Goal: Transaction & Acquisition: Purchase product/service

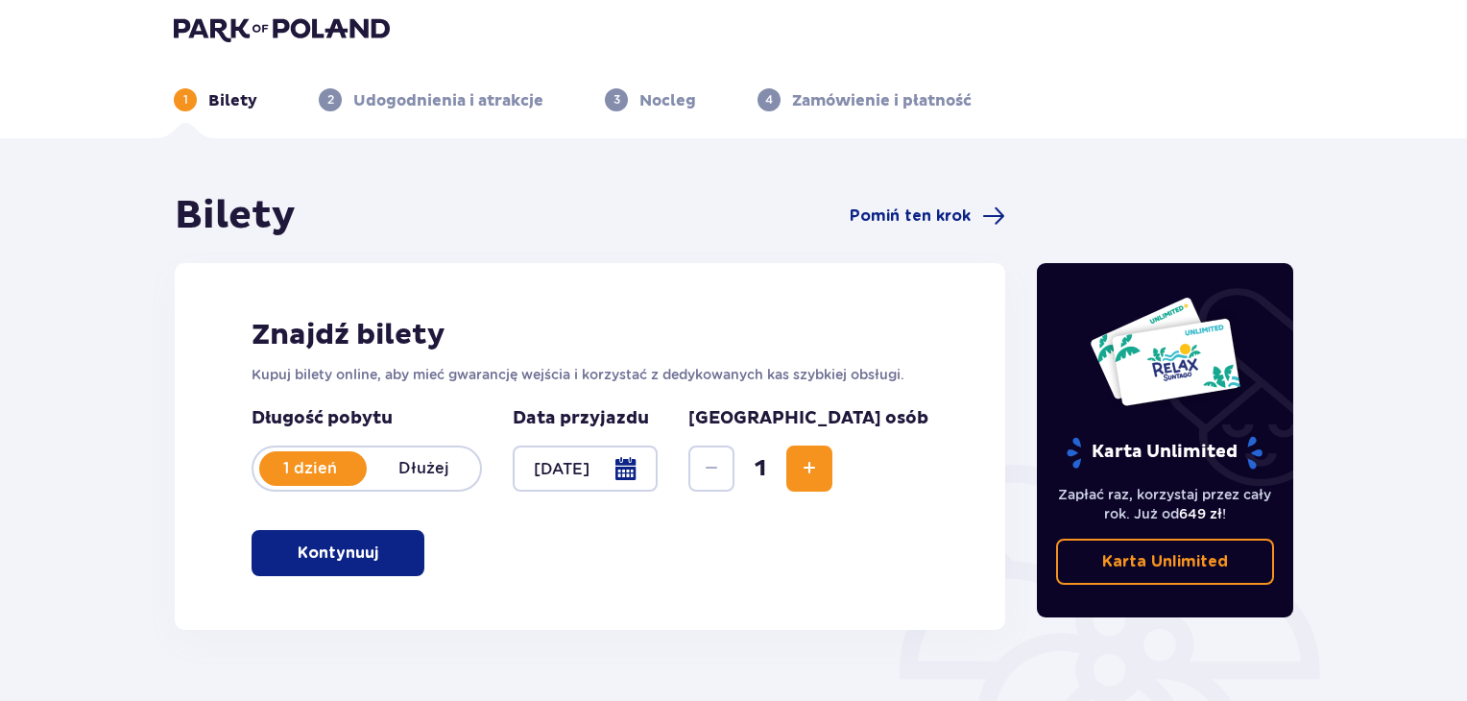
scroll to position [8, 0]
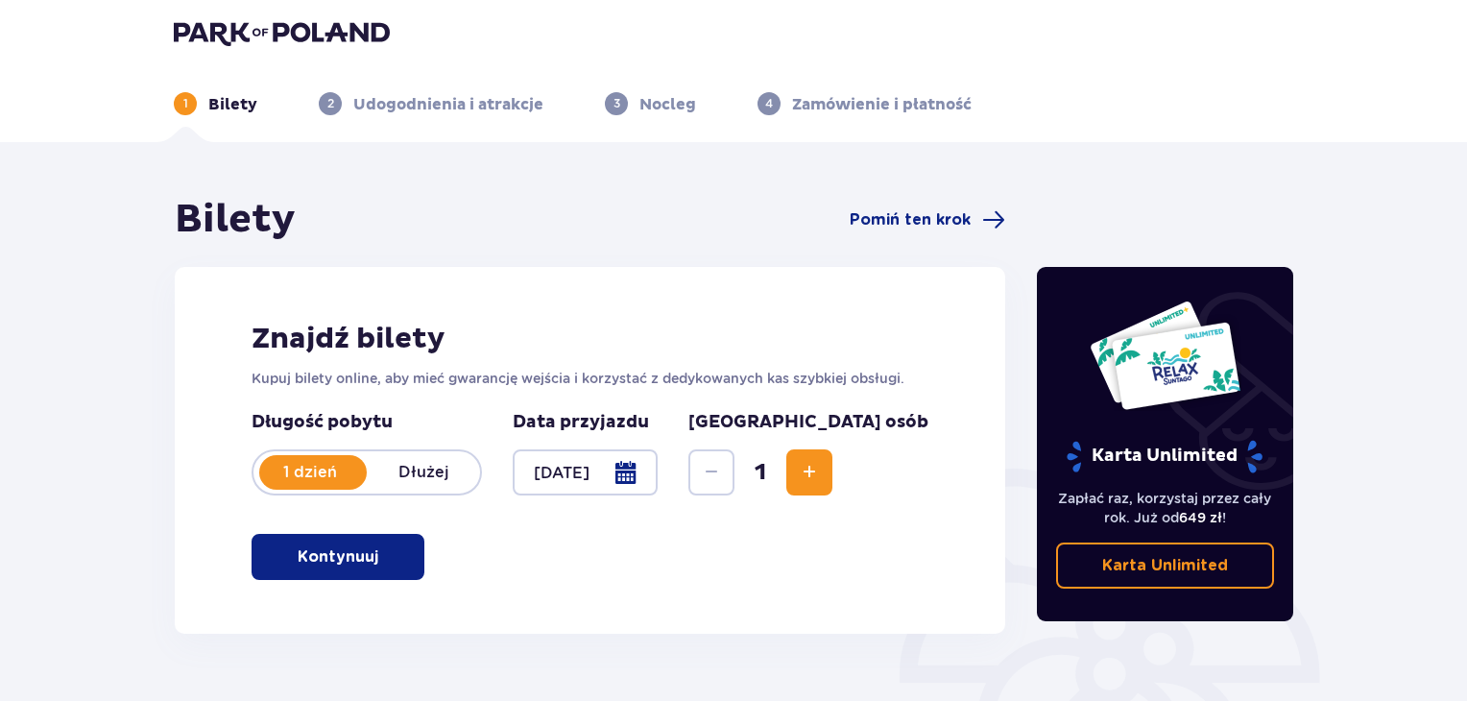
click at [384, 554] on span "button" at bounding box center [382, 556] width 23 height 23
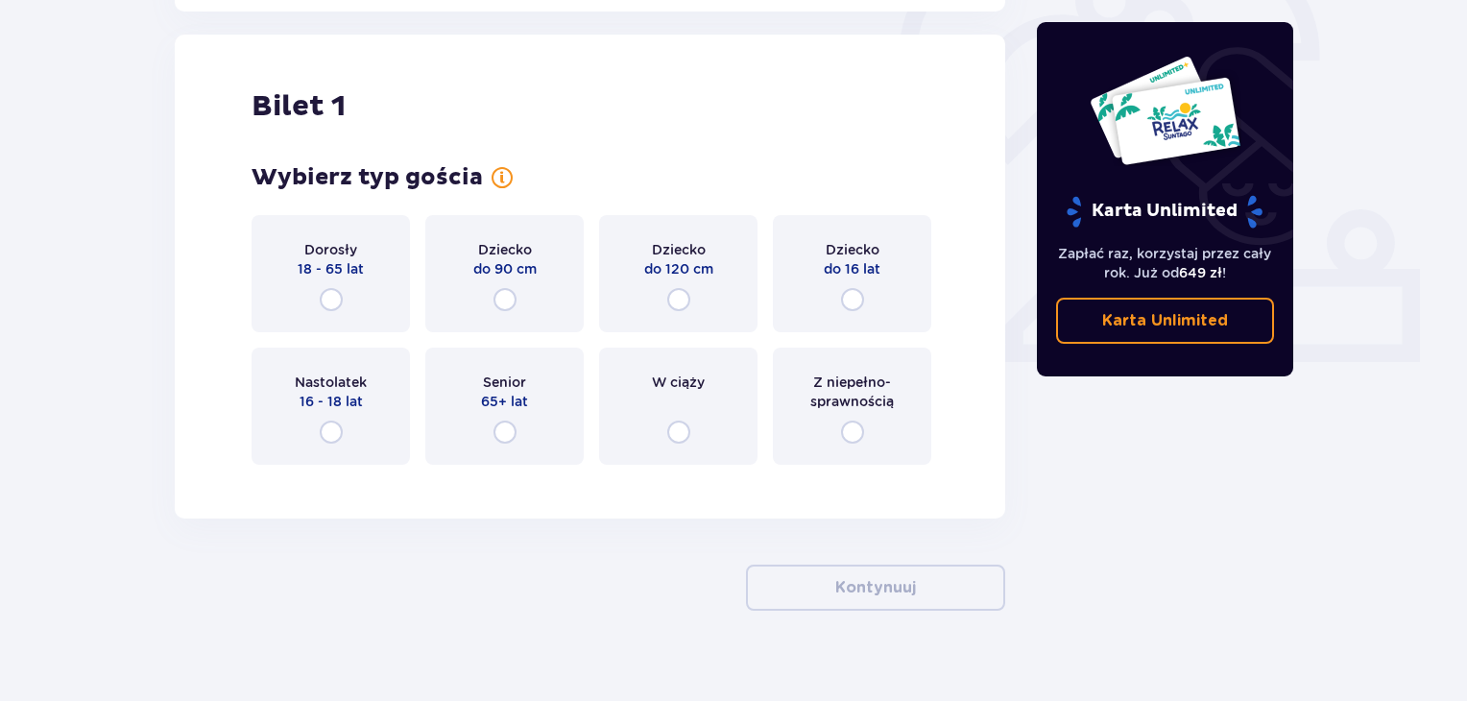
scroll to position [641, 0]
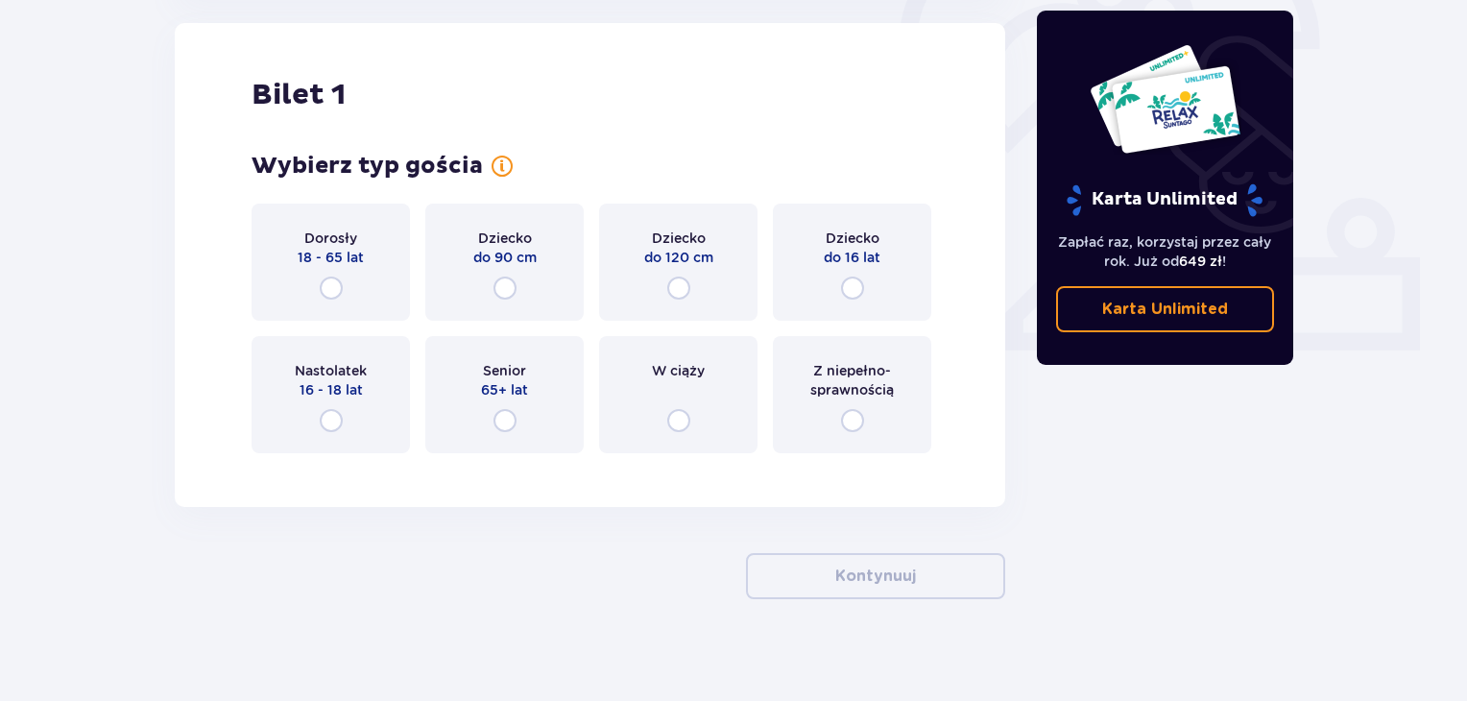
click at [335, 286] on input "radio" at bounding box center [331, 288] width 23 height 23
radio input "true"
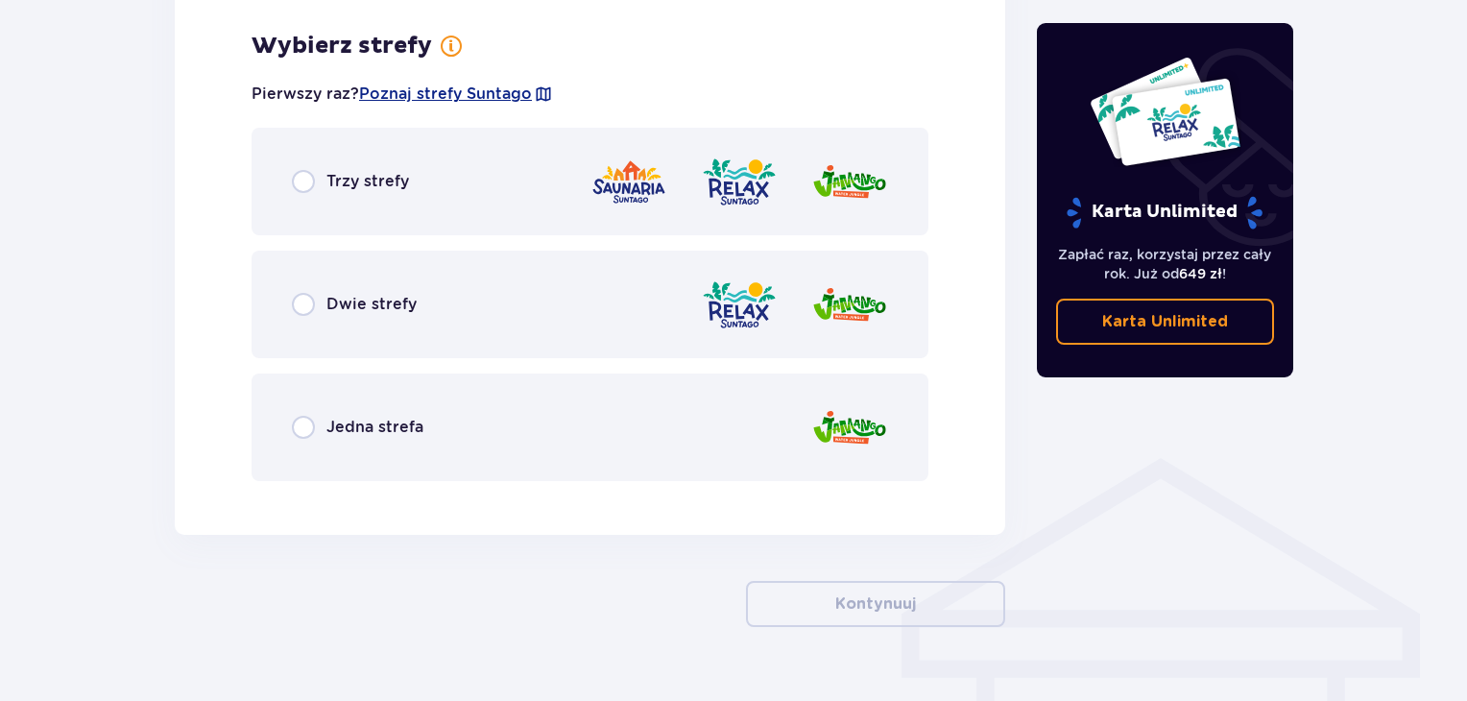
scroll to position [1110, 0]
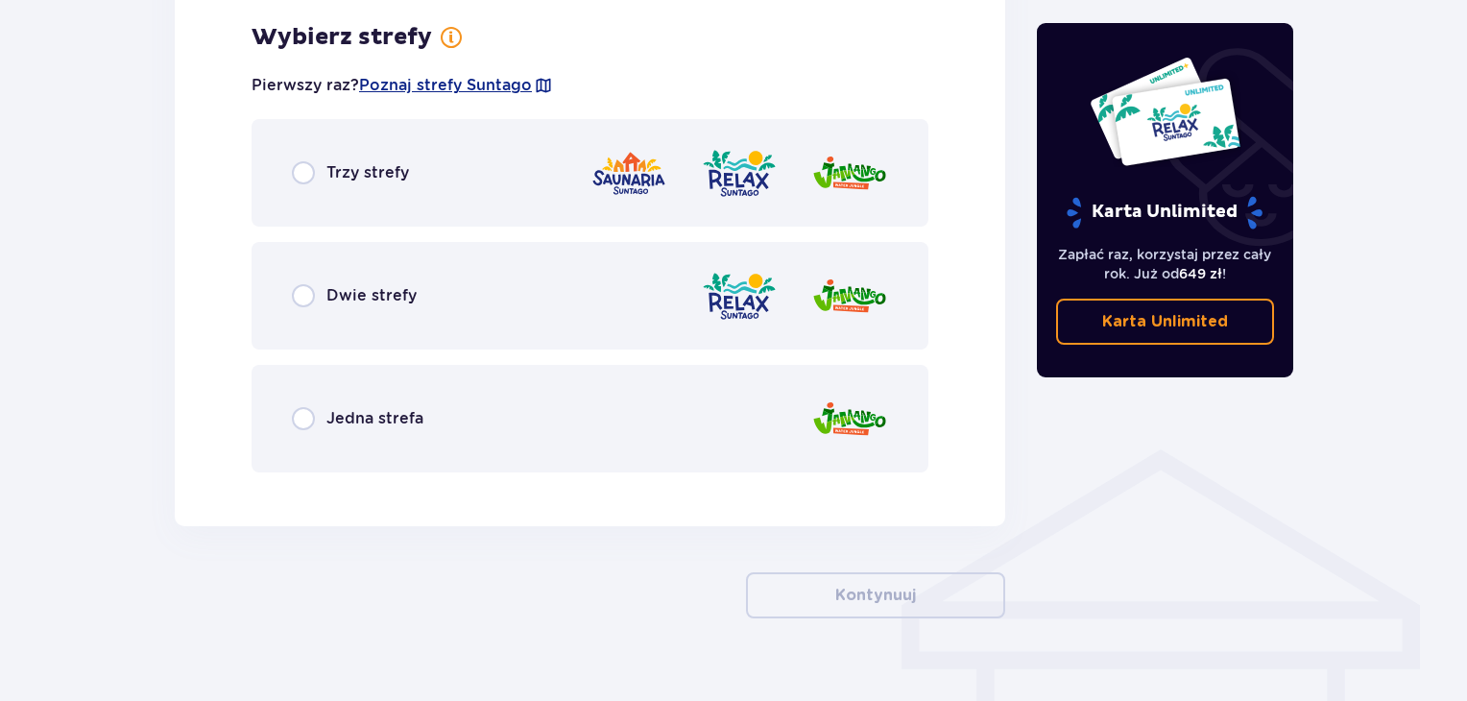
click at [328, 174] on span "Trzy strefy" at bounding box center [367, 172] width 83 height 21
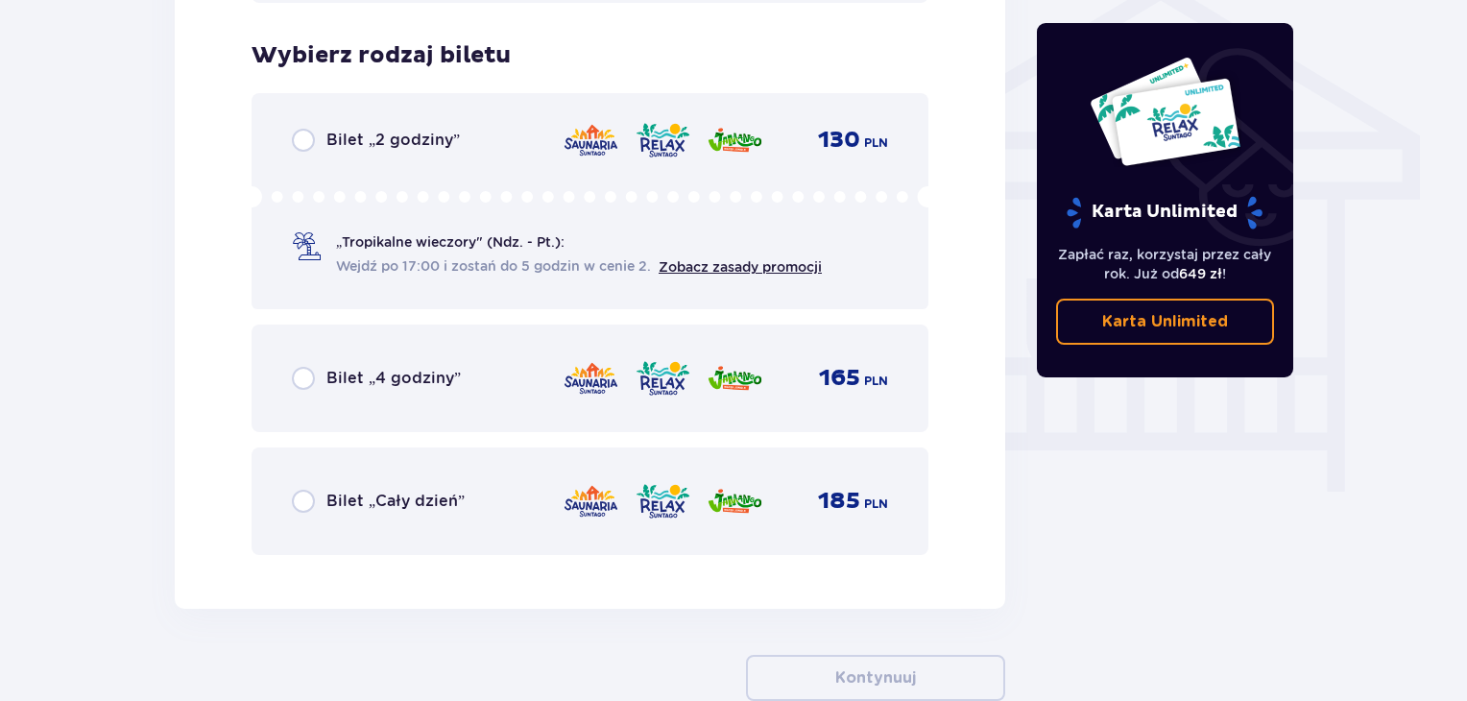
scroll to position [1598, 0]
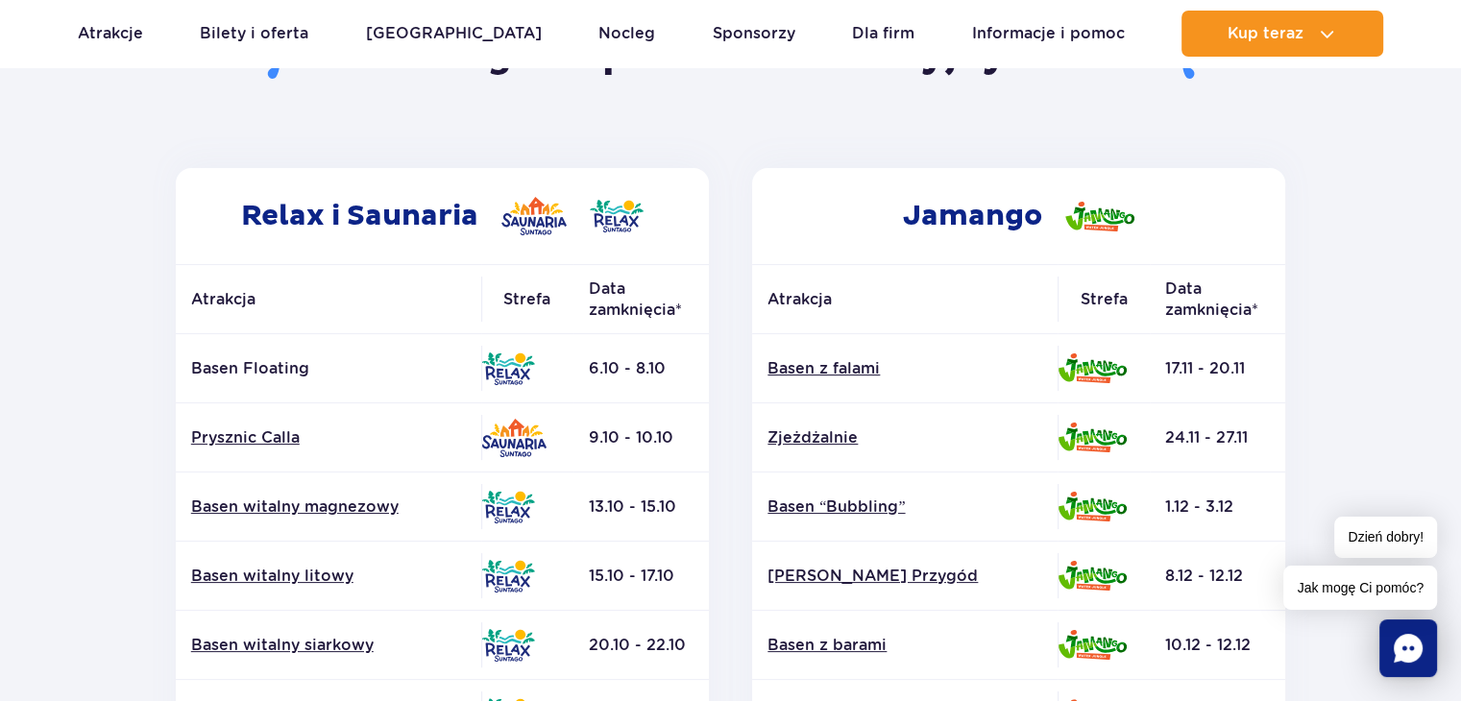
scroll to position [81, 0]
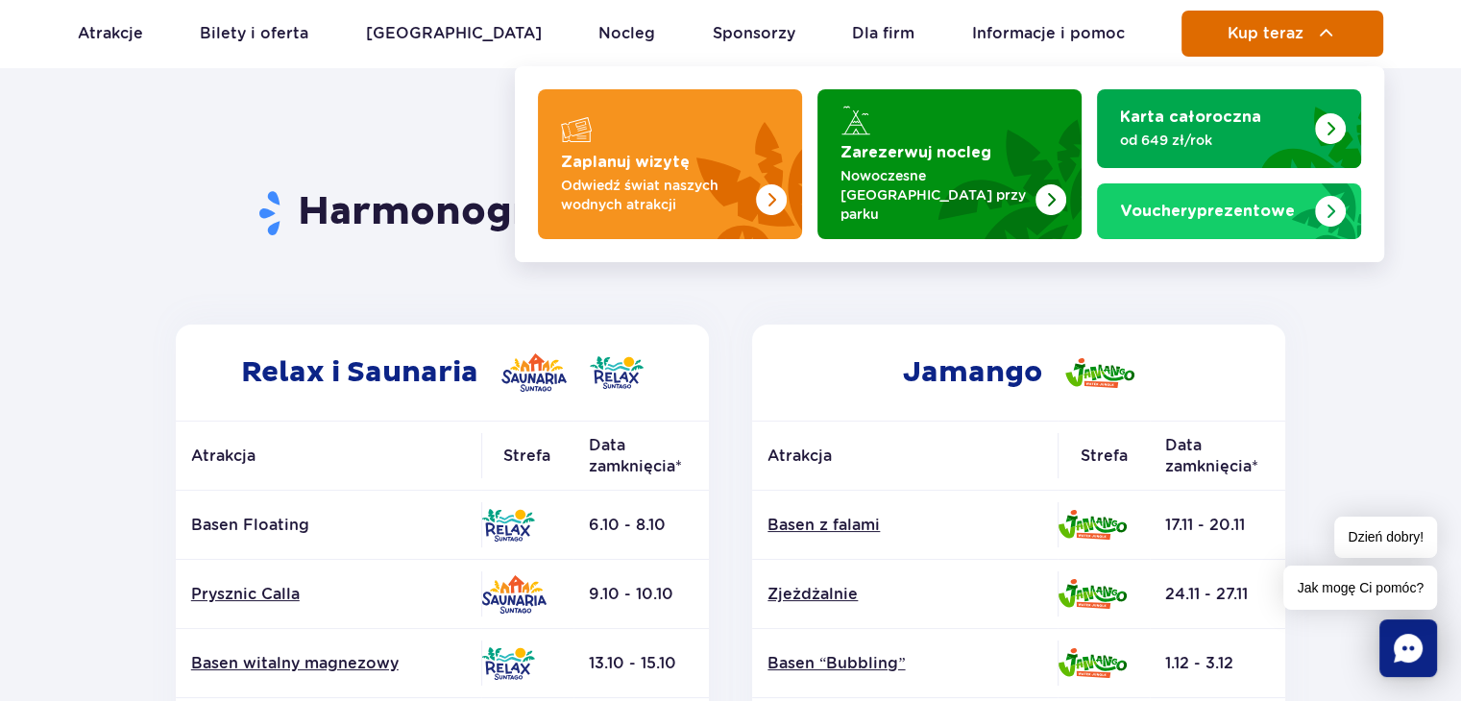
click at [1244, 50] on button "Kup teraz" at bounding box center [1282, 34] width 202 height 46
click at [1291, 39] on span "Kup teraz" at bounding box center [1265, 33] width 76 height 17
click at [1335, 31] on img at bounding box center [1326, 33] width 23 height 23
click at [1267, 26] on span "Kup teraz" at bounding box center [1265, 33] width 76 height 17
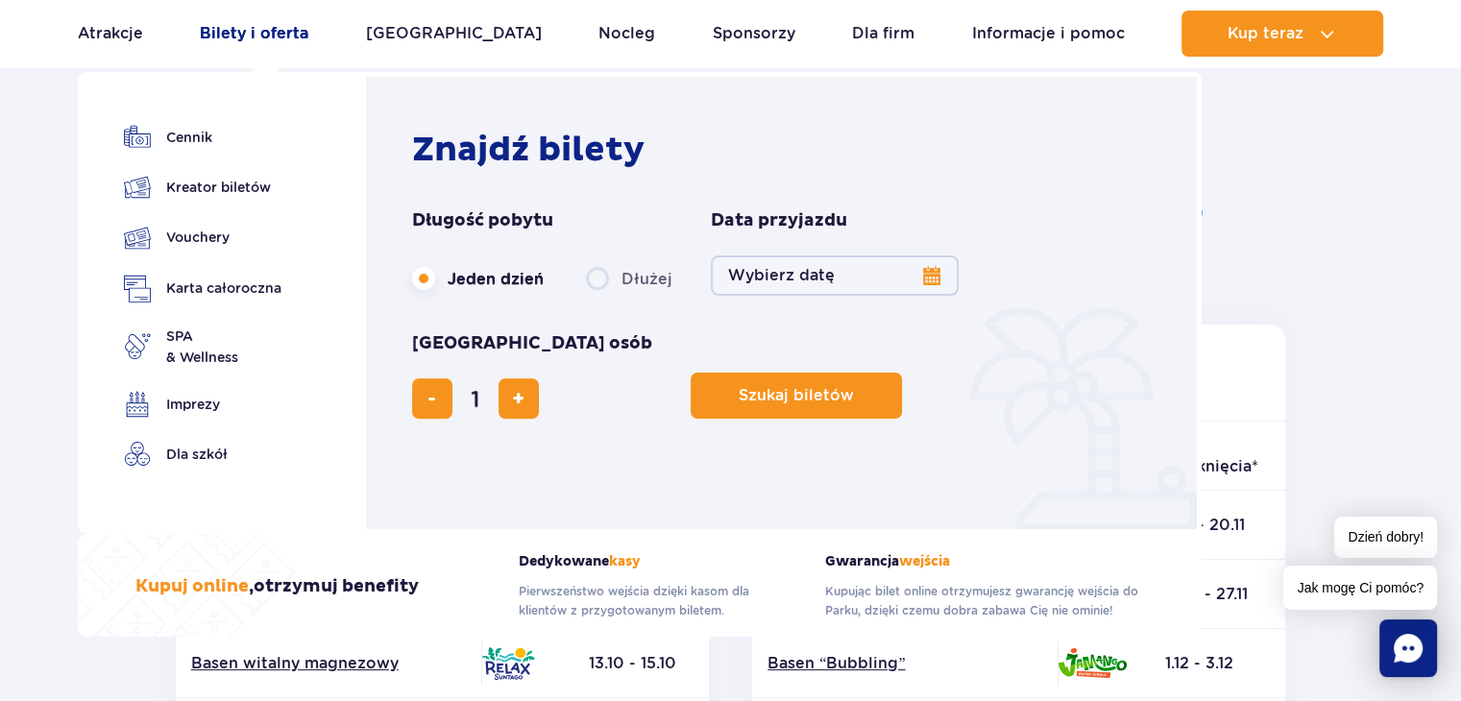
click at [293, 28] on link "Bilety i oferta" at bounding box center [254, 34] width 109 height 46
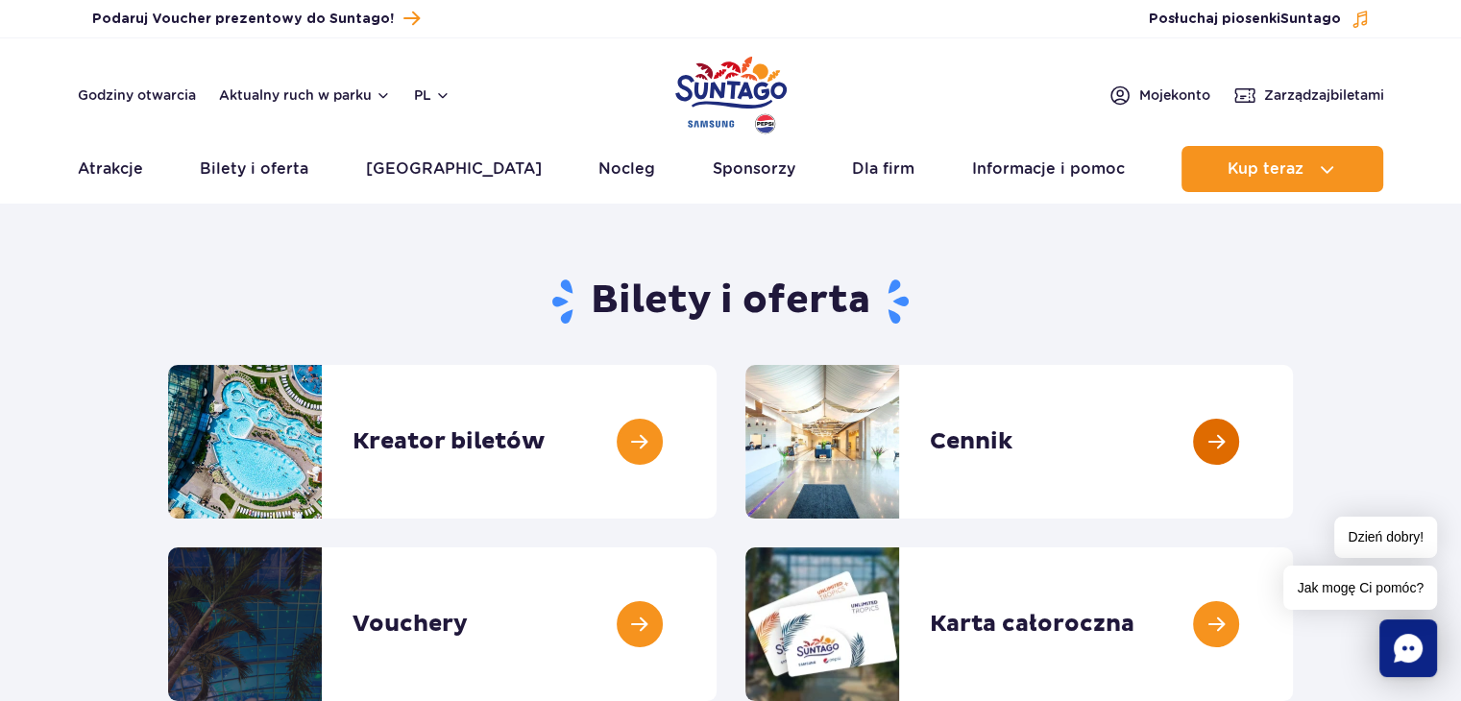
click at [1292, 415] on link at bounding box center [1292, 442] width 0 height 154
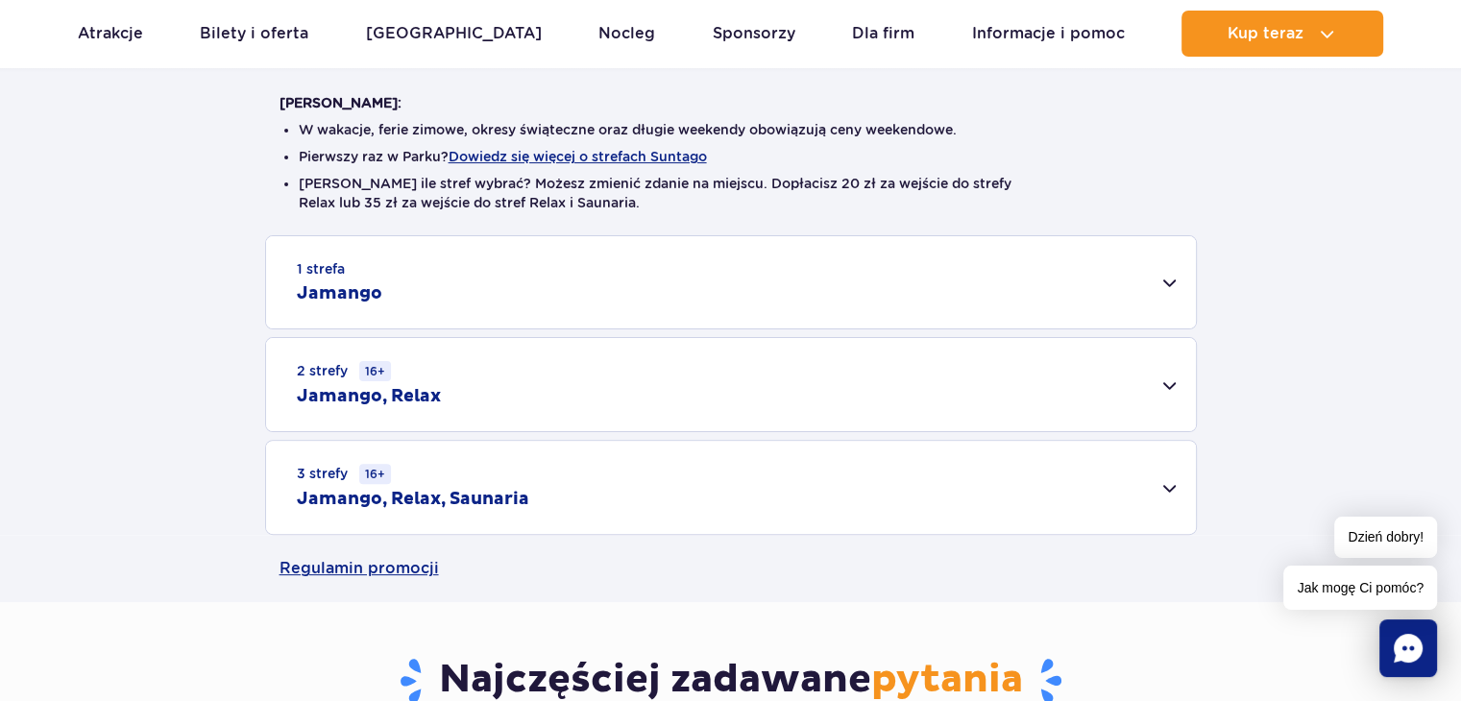
scroll to position [545, 0]
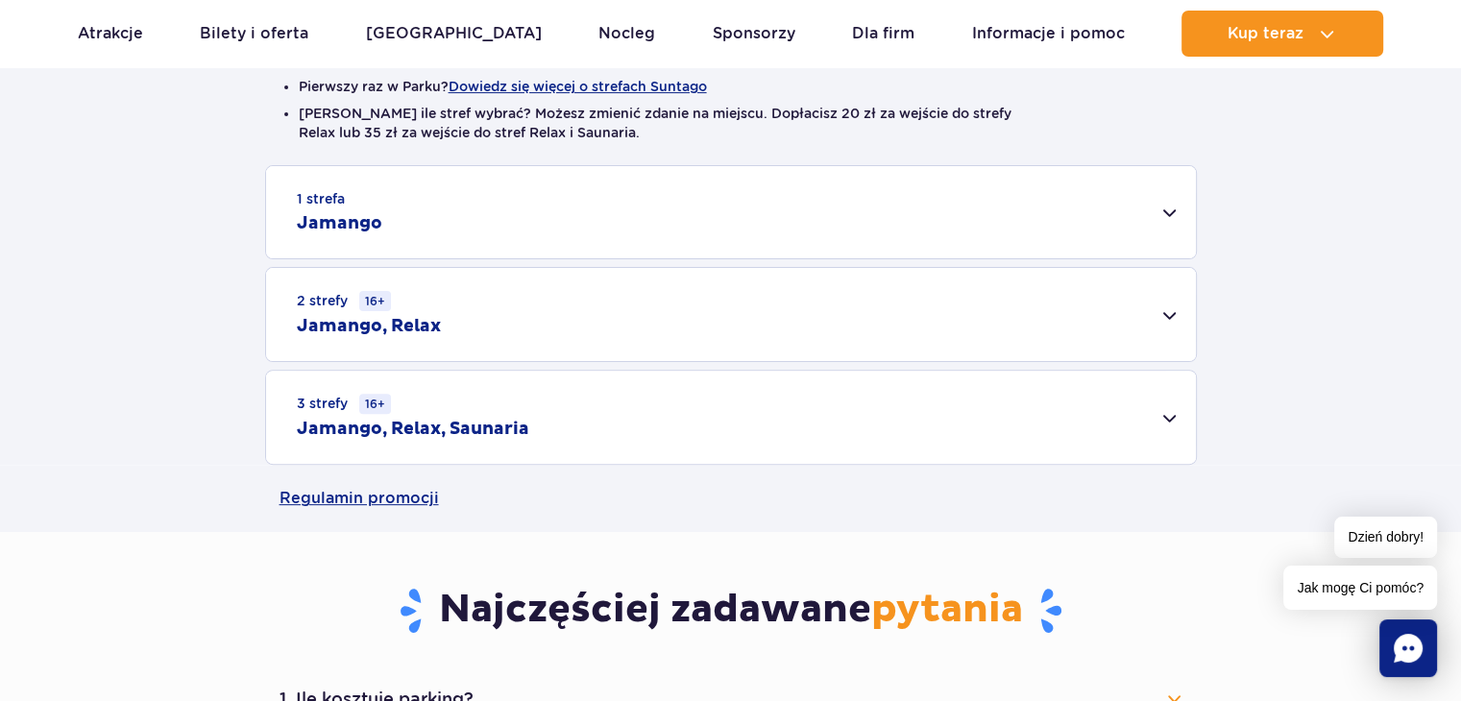
click at [1045, 418] on div "3 strefy 16+ Jamango, Relax, Saunaria" at bounding box center [731, 417] width 930 height 93
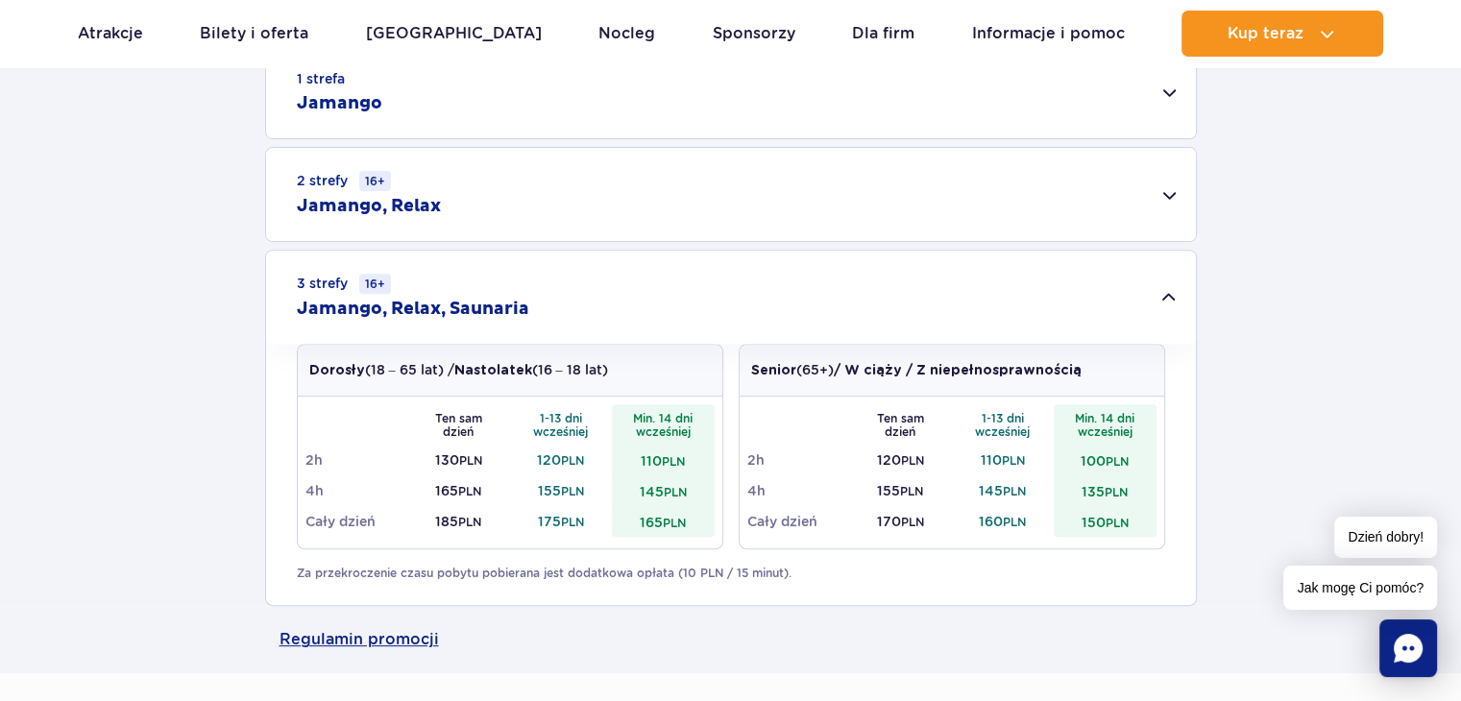
scroll to position [670, 0]
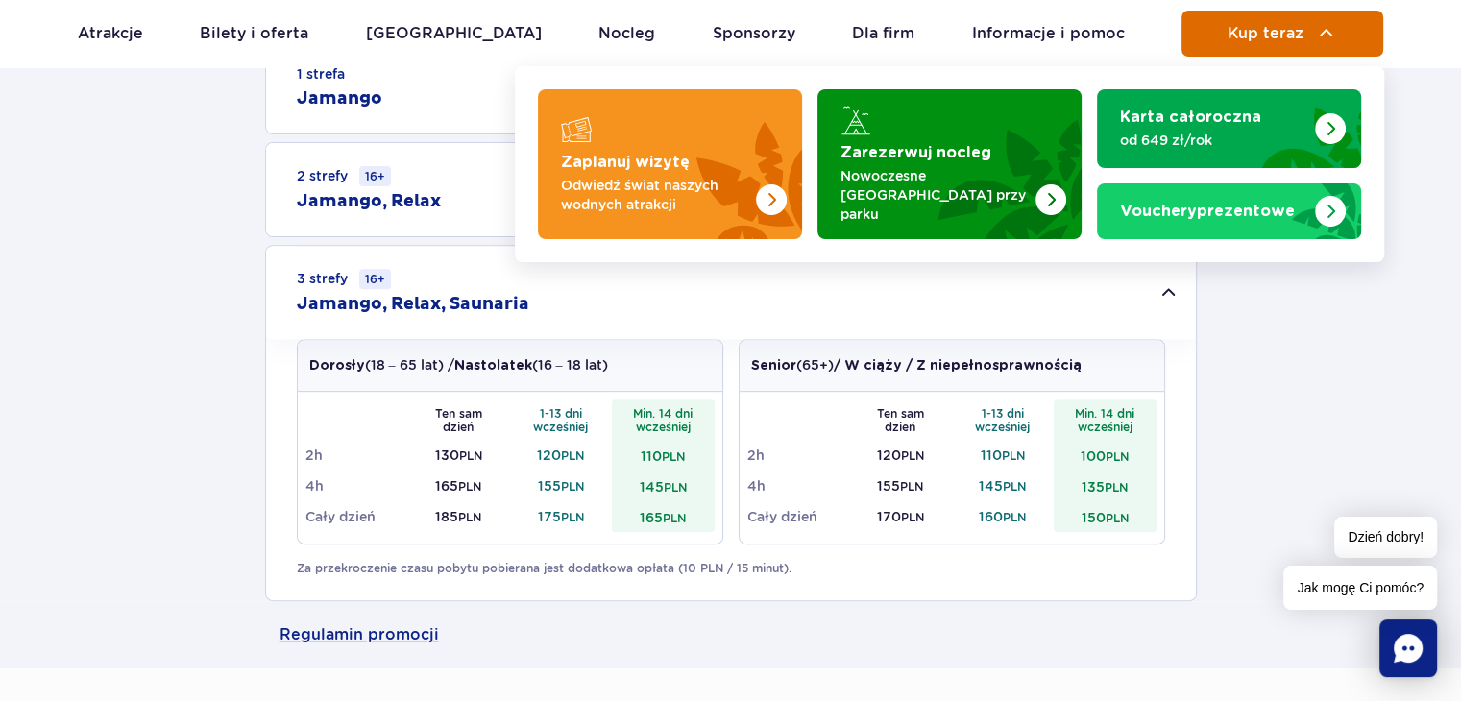
click at [1333, 22] on img at bounding box center [1326, 33] width 23 height 23
click at [1284, 26] on span "Kup teraz" at bounding box center [1265, 33] width 76 height 17
click at [1306, 28] on button "Kup teraz" at bounding box center [1282, 34] width 202 height 46
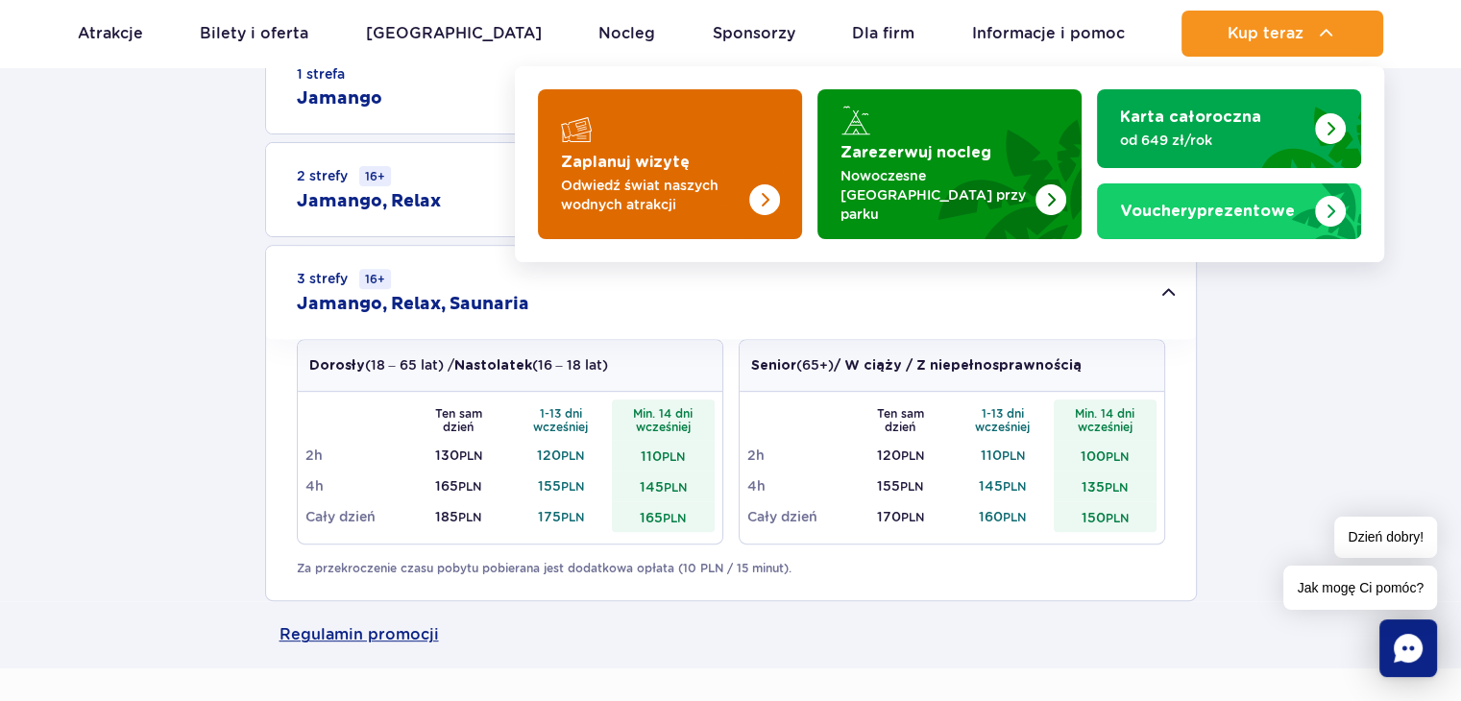
click at [762, 149] on img "Zaplanuj wizytę" at bounding box center [725, 164] width 153 height 150
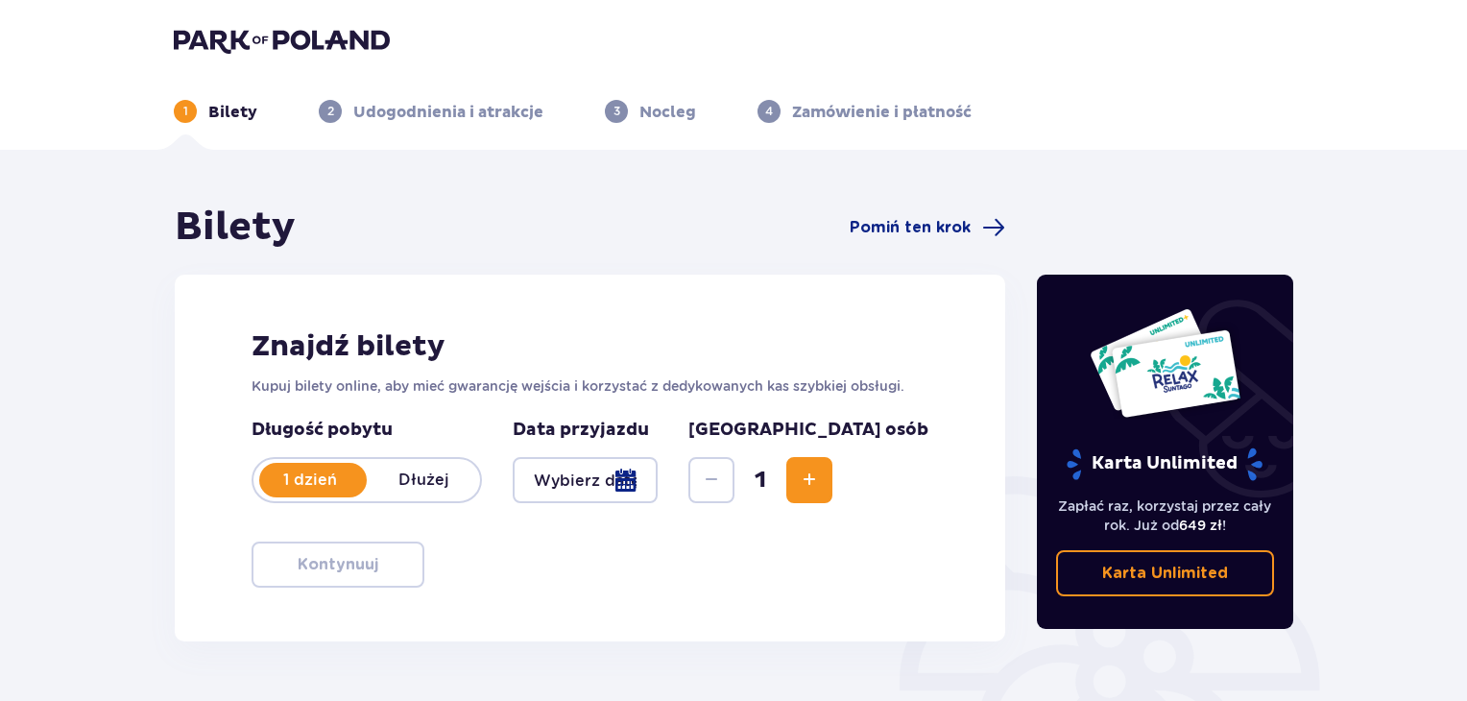
click at [639, 491] on div at bounding box center [585, 480] width 145 height 46
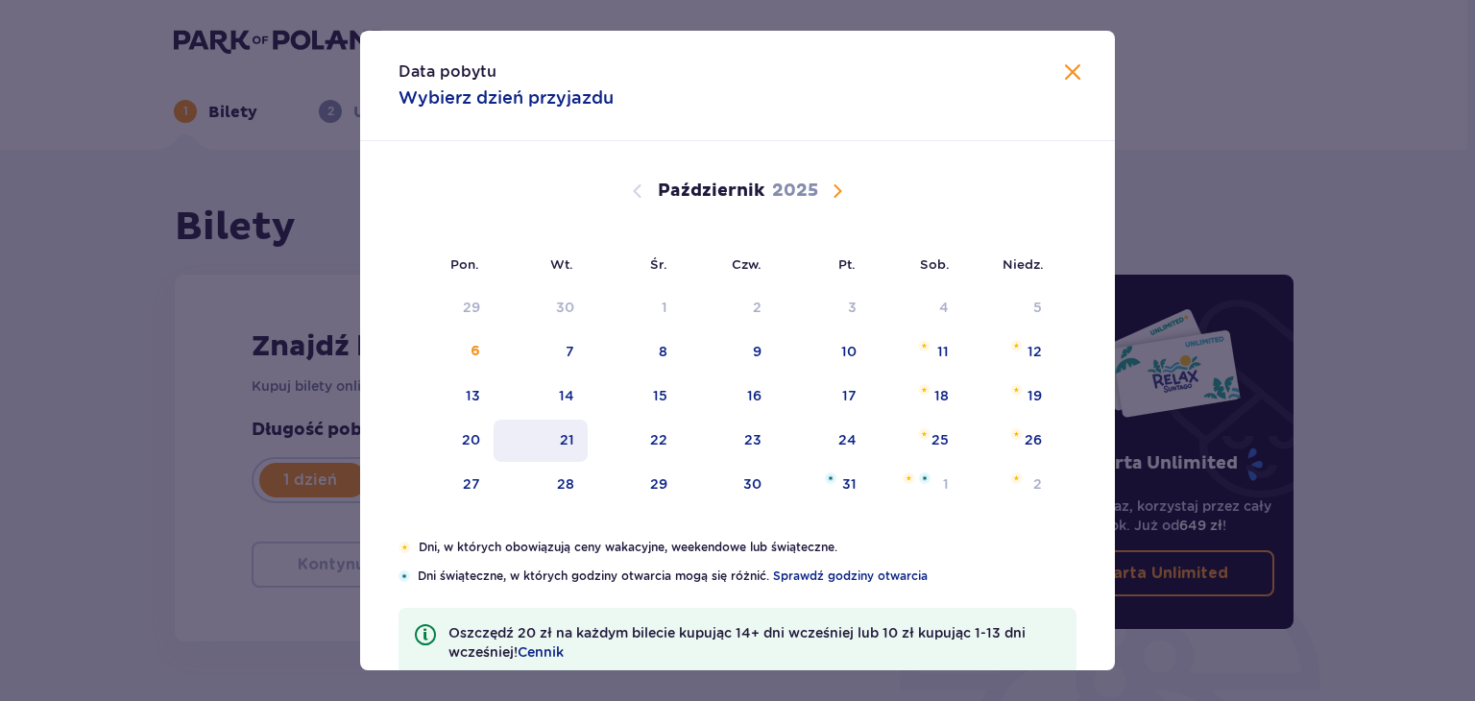
click at [567, 435] on div "21" at bounding box center [567, 439] width 14 height 19
type input "21.10.25"
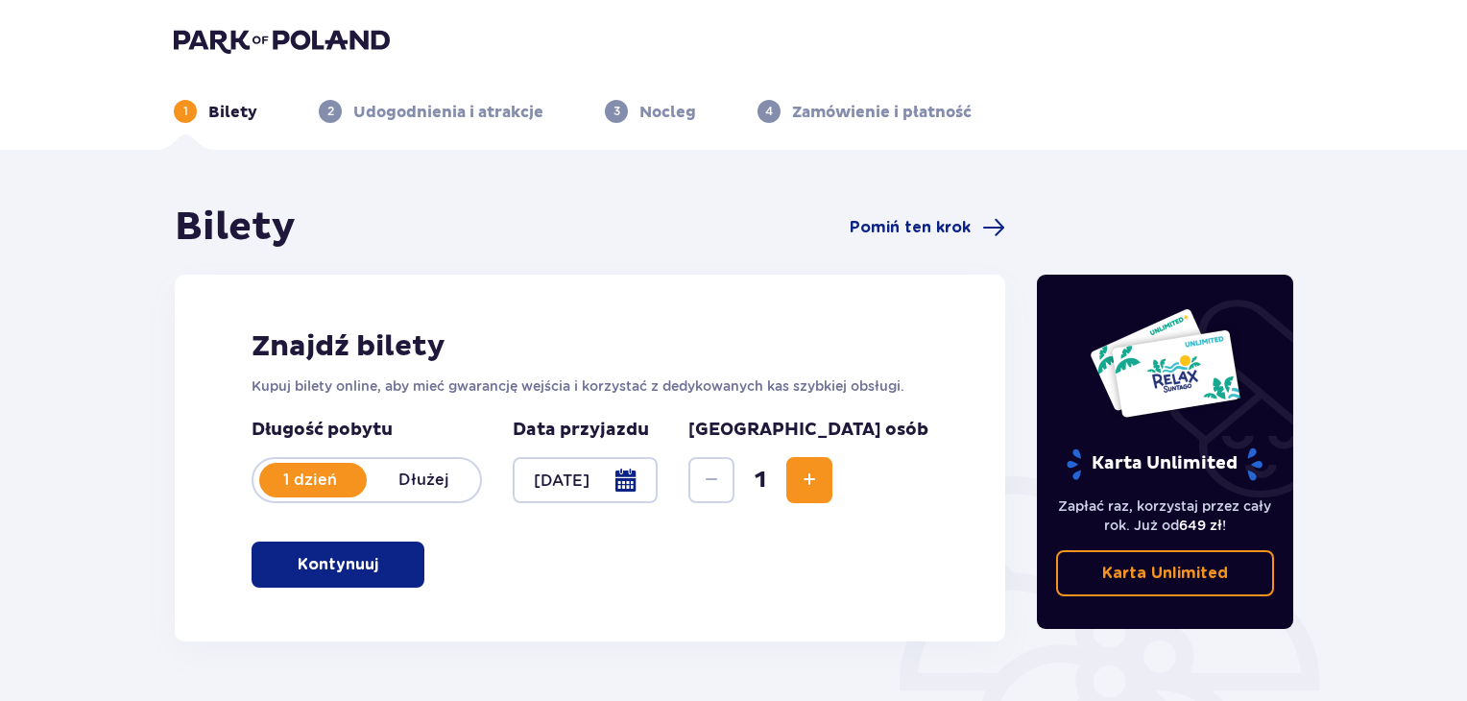
click at [364, 562] on button "Kontynuuj" at bounding box center [338, 565] width 173 height 46
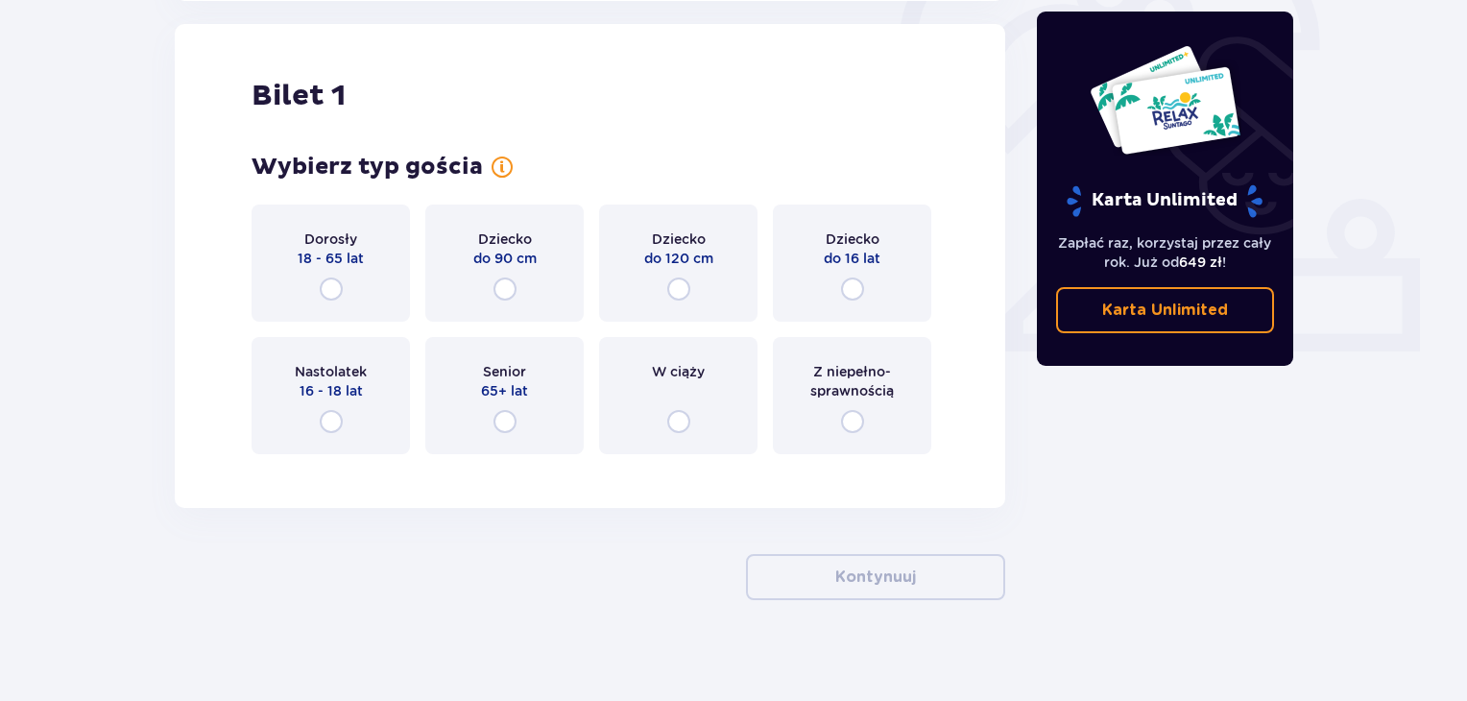
scroll to position [641, 0]
click at [335, 260] on span "18 - 65 lat" at bounding box center [331, 257] width 66 height 19
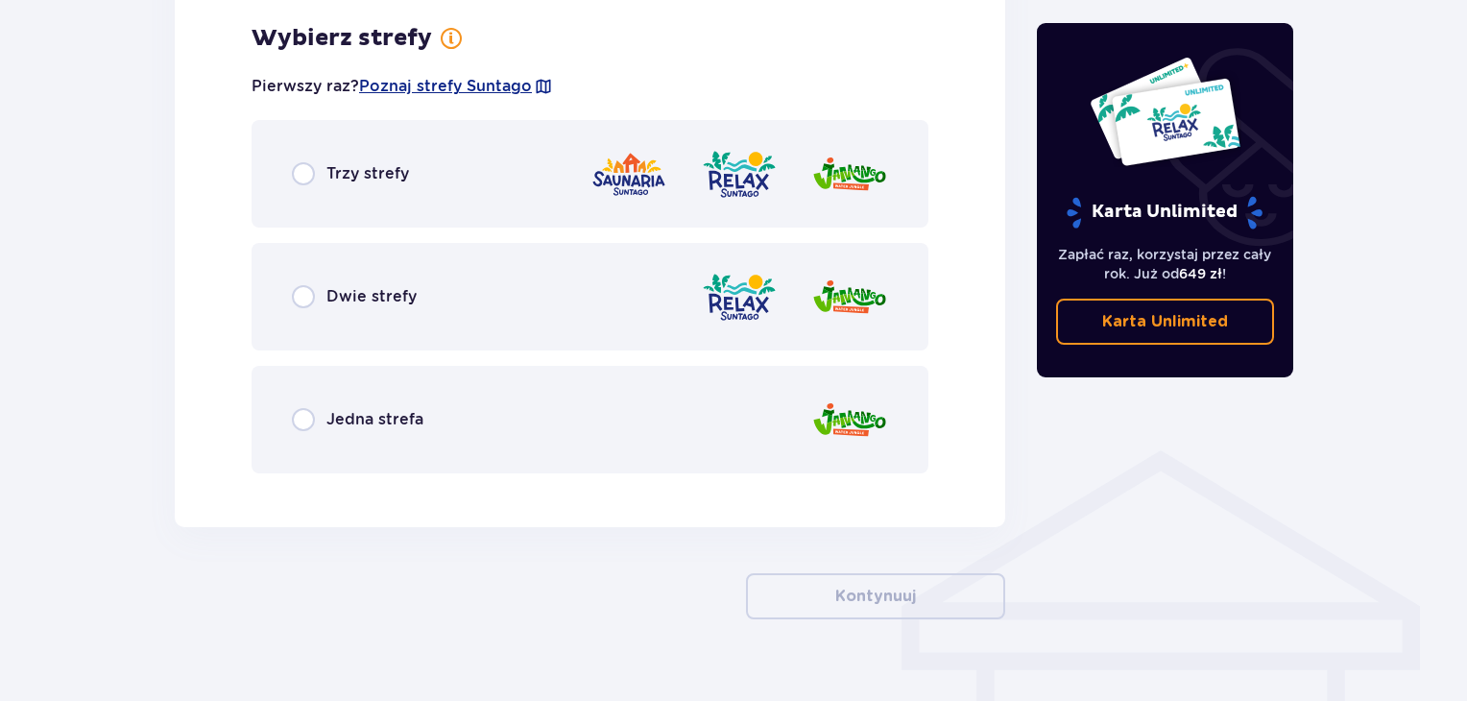
scroll to position [1110, 0]
click at [407, 181] on span "Trzy strefy" at bounding box center [367, 172] width 83 height 21
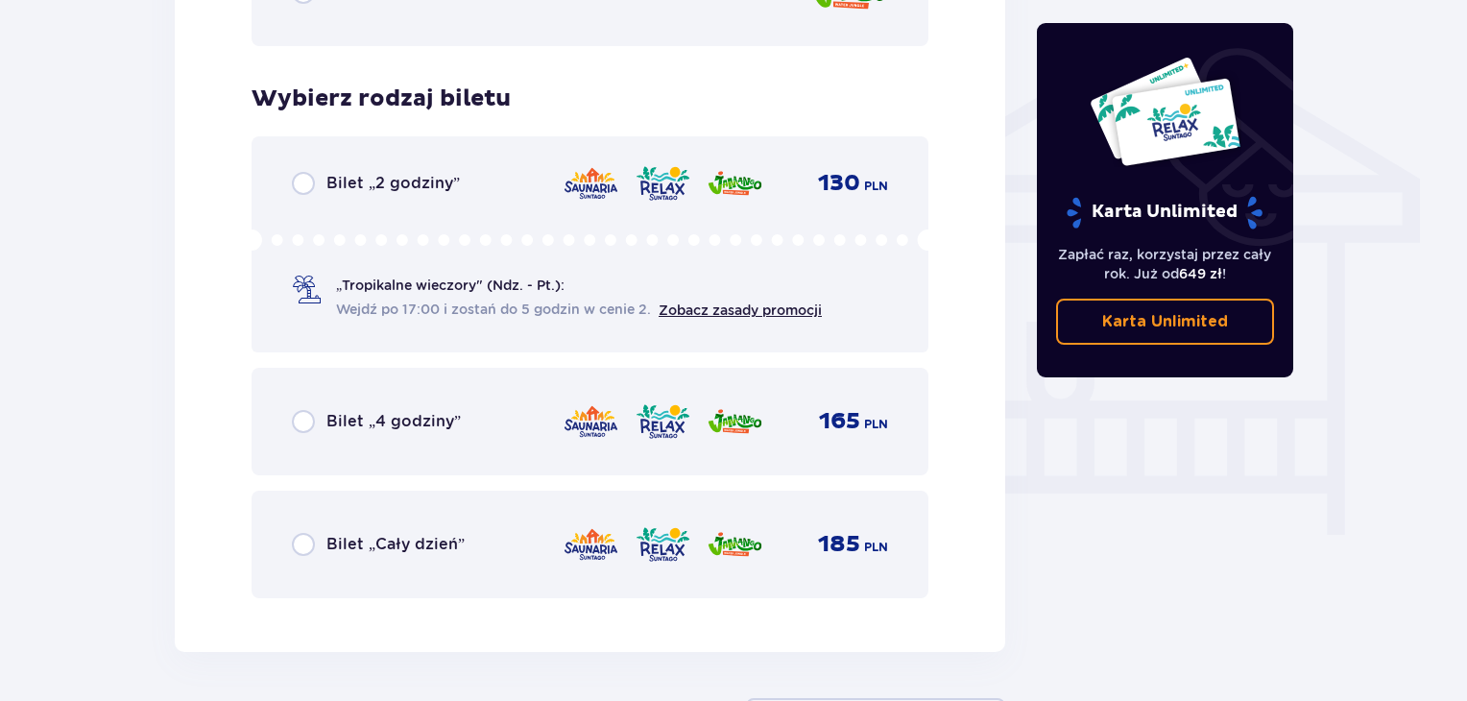
scroll to position [1598, 0]
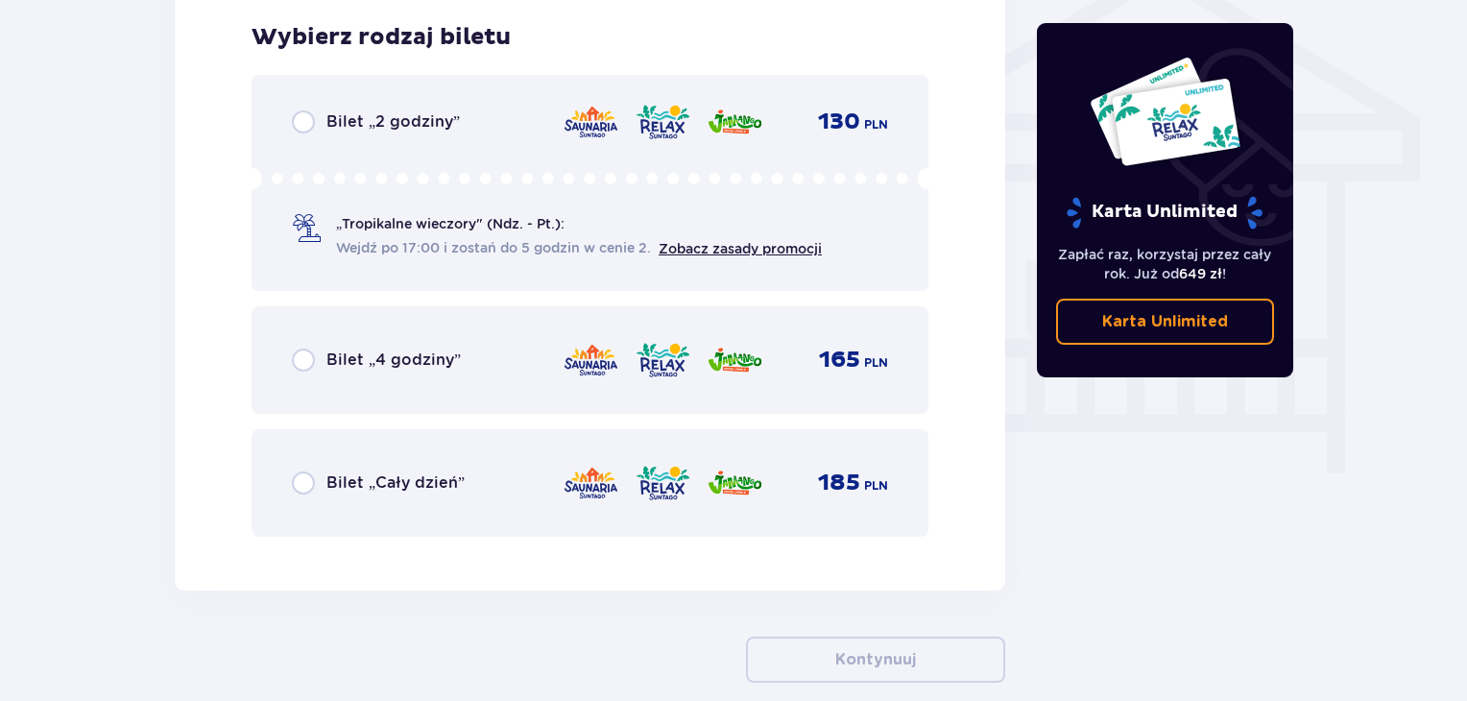
click at [315, 479] on div "Bilet „Cały dzień”" at bounding box center [378, 482] width 173 height 23
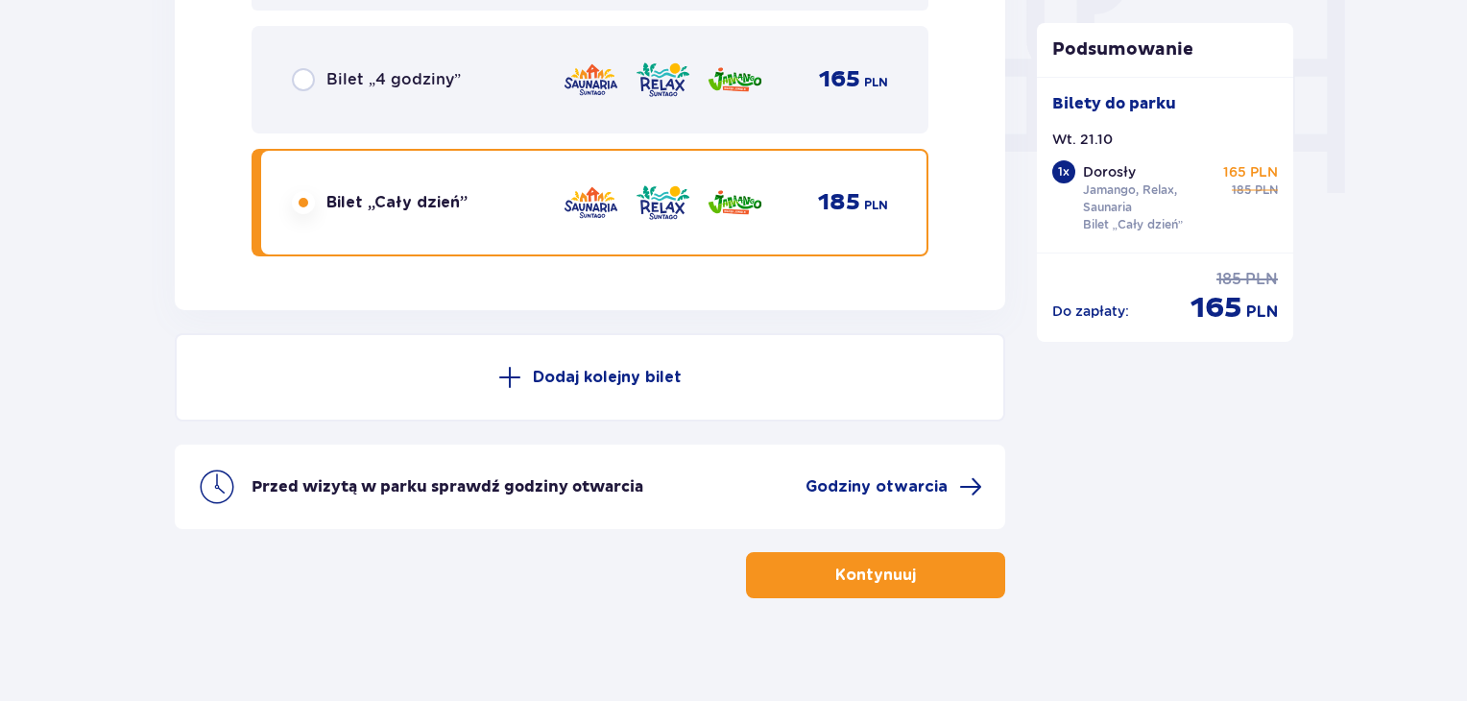
scroll to position [1890, 0]
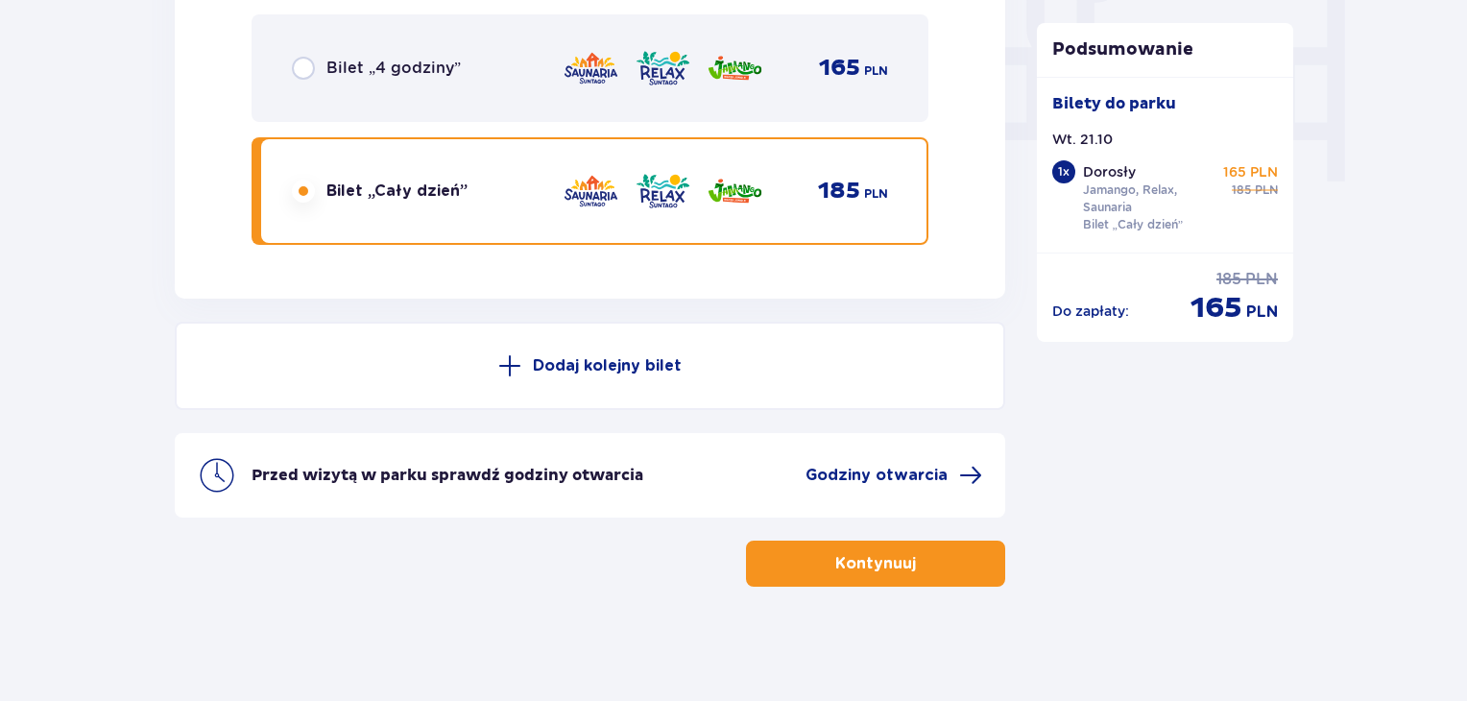
click at [963, 571] on button "Kontynuuj" at bounding box center [875, 564] width 259 height 46
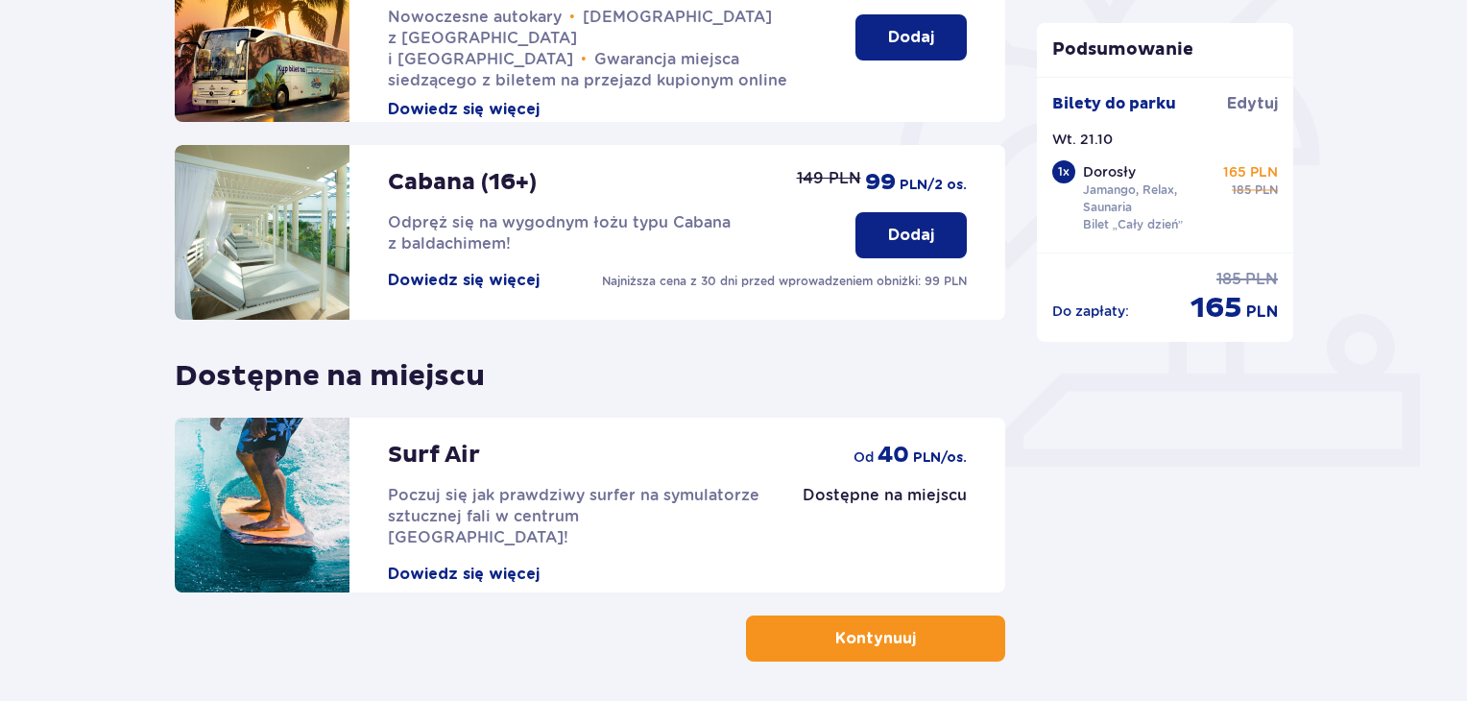
scroll to position [601, 0]
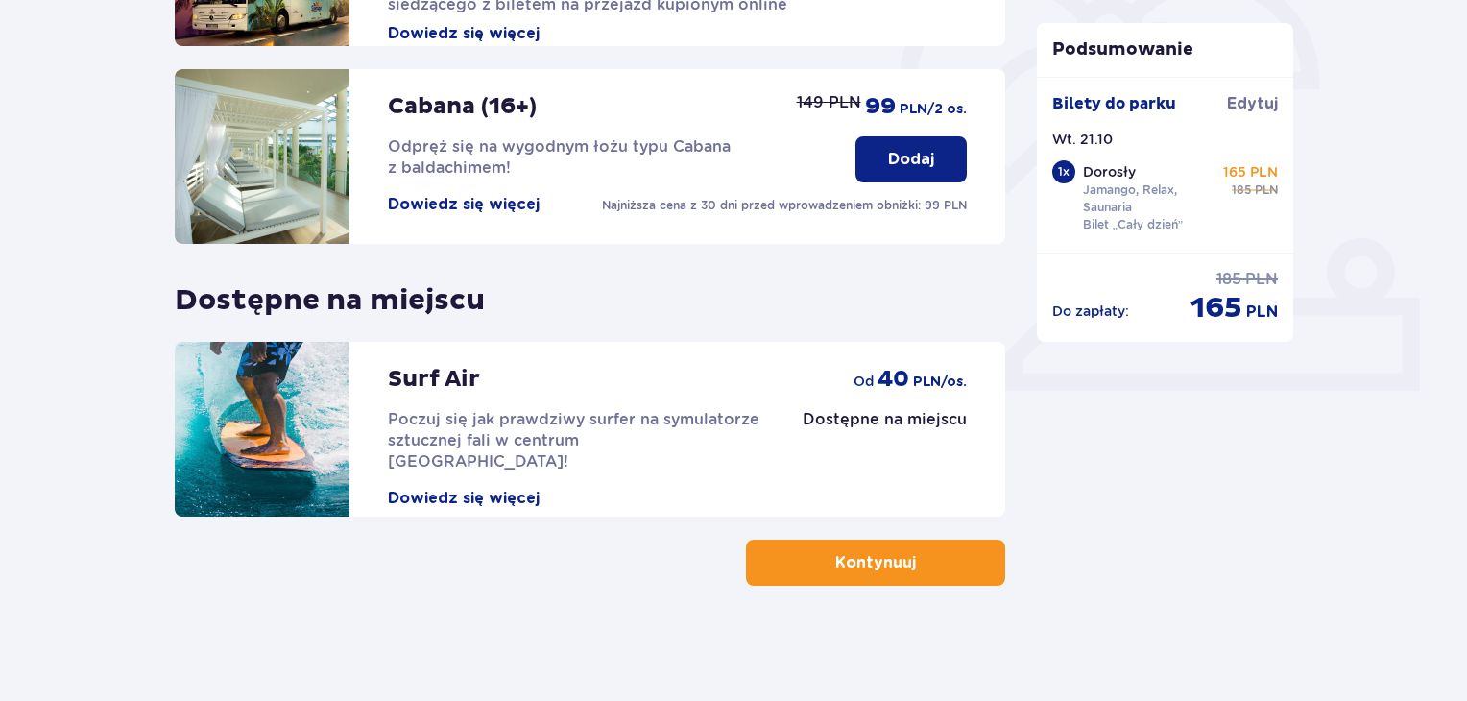
click at [991, 569] on button "Kontynuuj" at bounding box center [875, 563] width 259 height 46
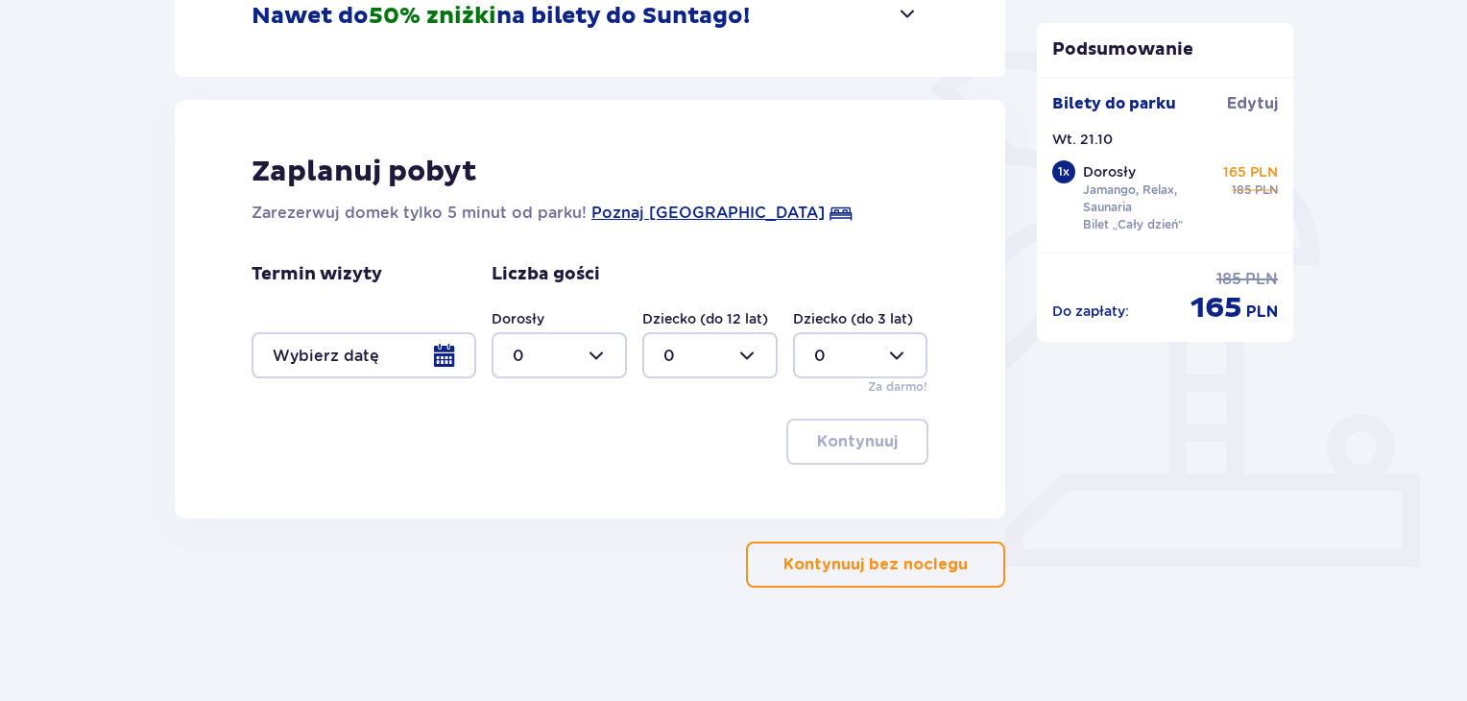
scroll to position [426, 0]
click at [849, 569] on p "Kontynuuj bez noclegu" at bounding box center [876, 563] width 184 height 21
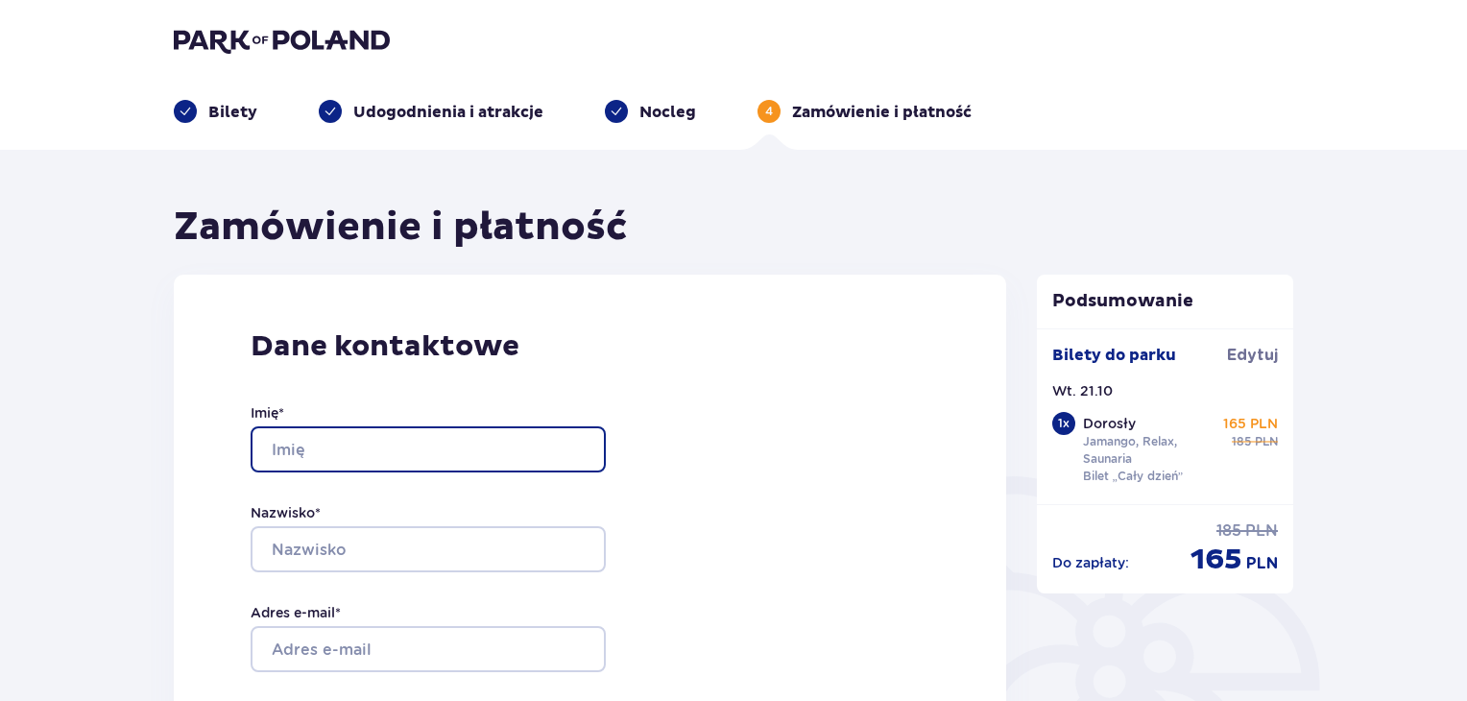
click at [551, 440] on input "Imię *" at bounding box center [428, 449] width 355 height 46
type input "Magdalena"
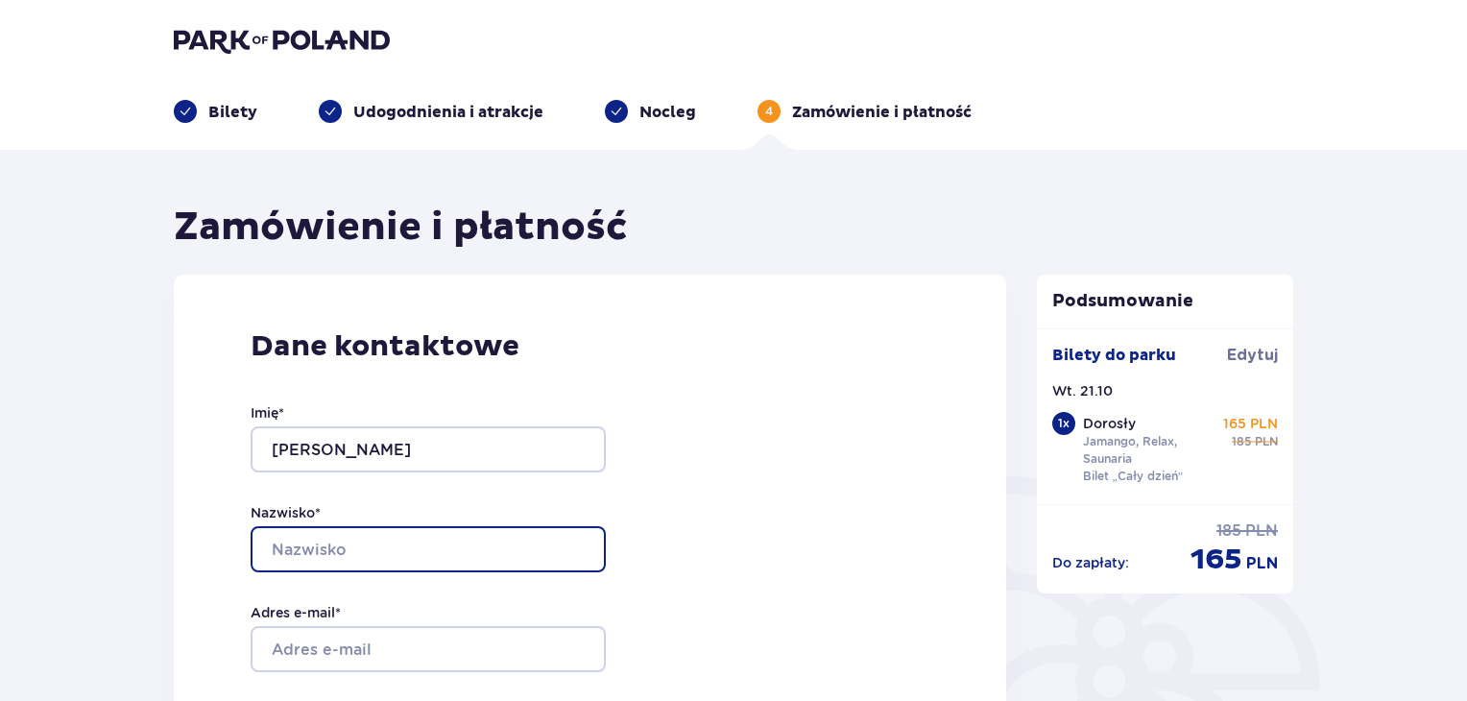
click at [505, 562] on input "Nazwisko *" at bounding box center [428, 549] width 355 height 46
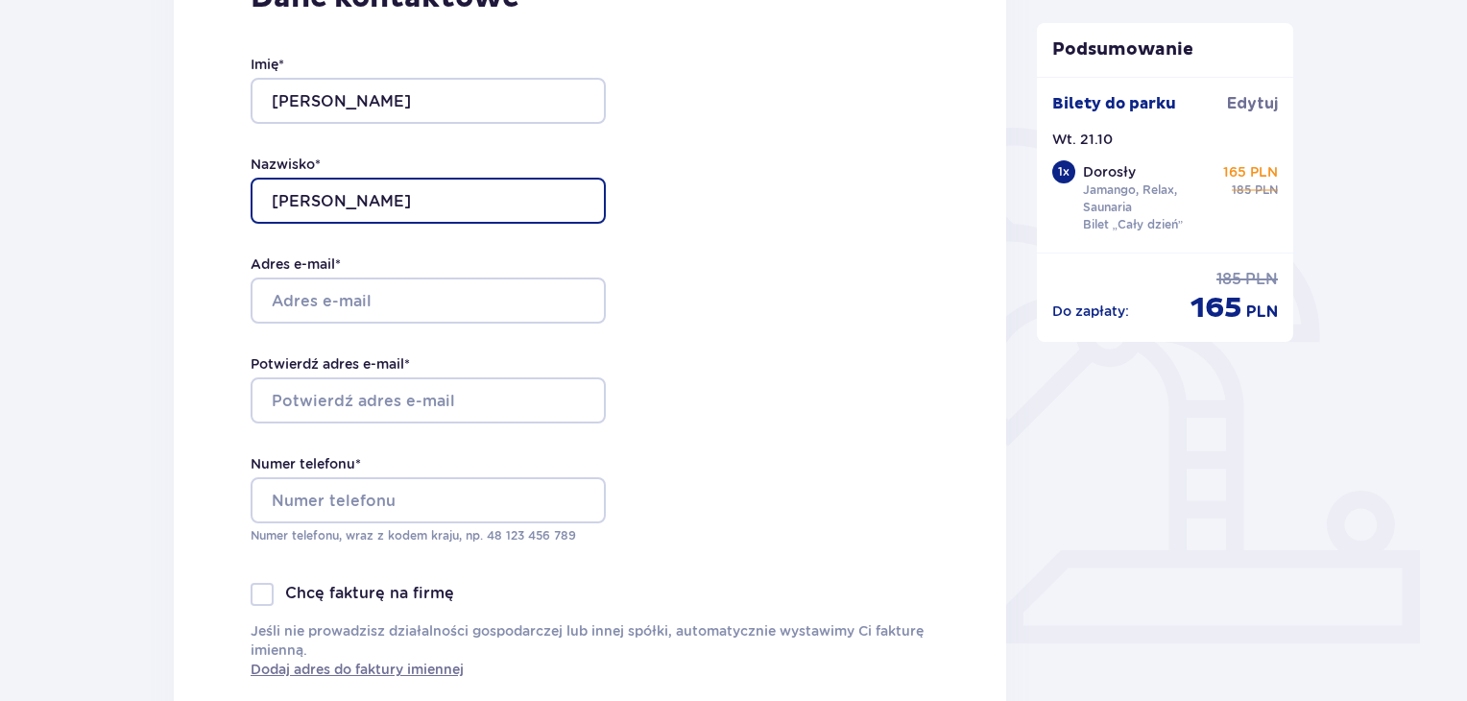
scroll to position [368, 0]
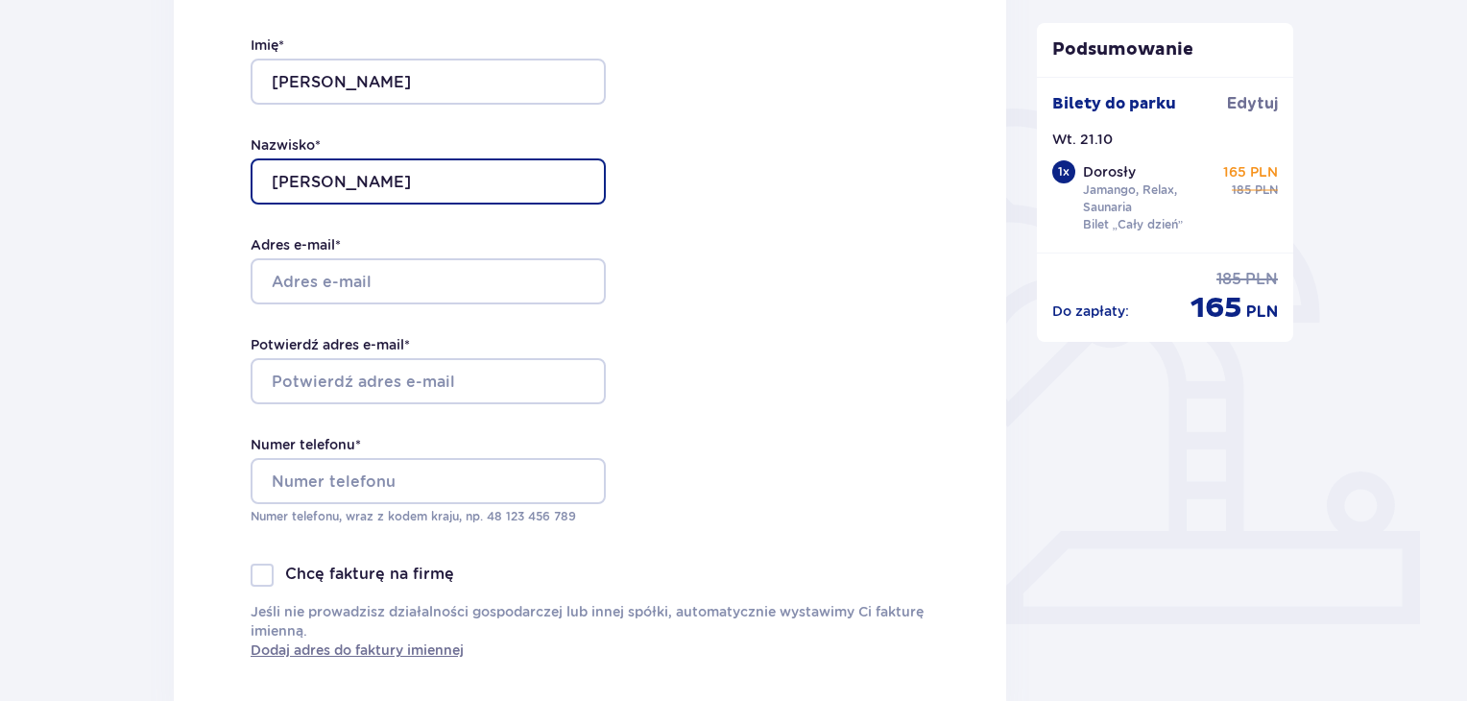
type input "Niedzielewska"
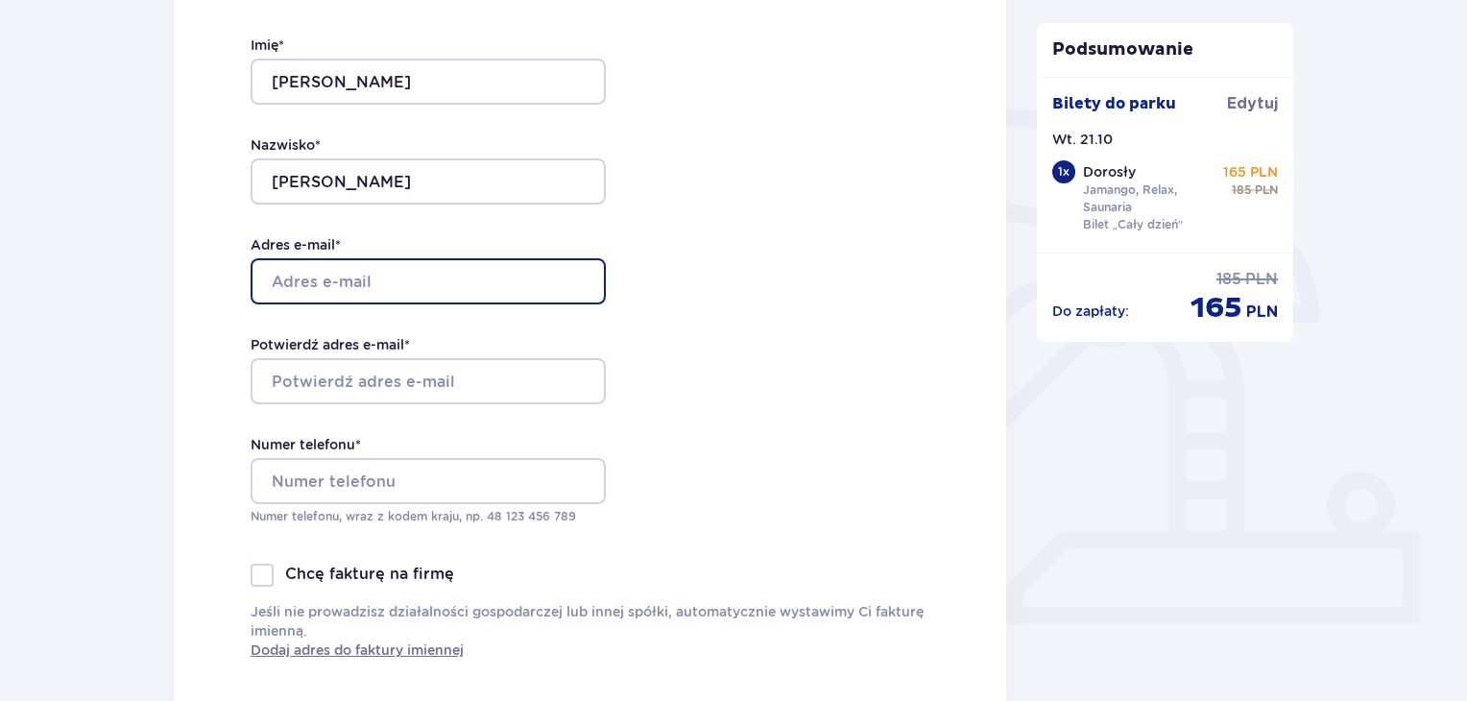
click at [538, 286] on input "Adres e-mail *" at bounding box center [428, 281] width 355 height 46
type input "magdalena.niedzielewska@gmail.com"
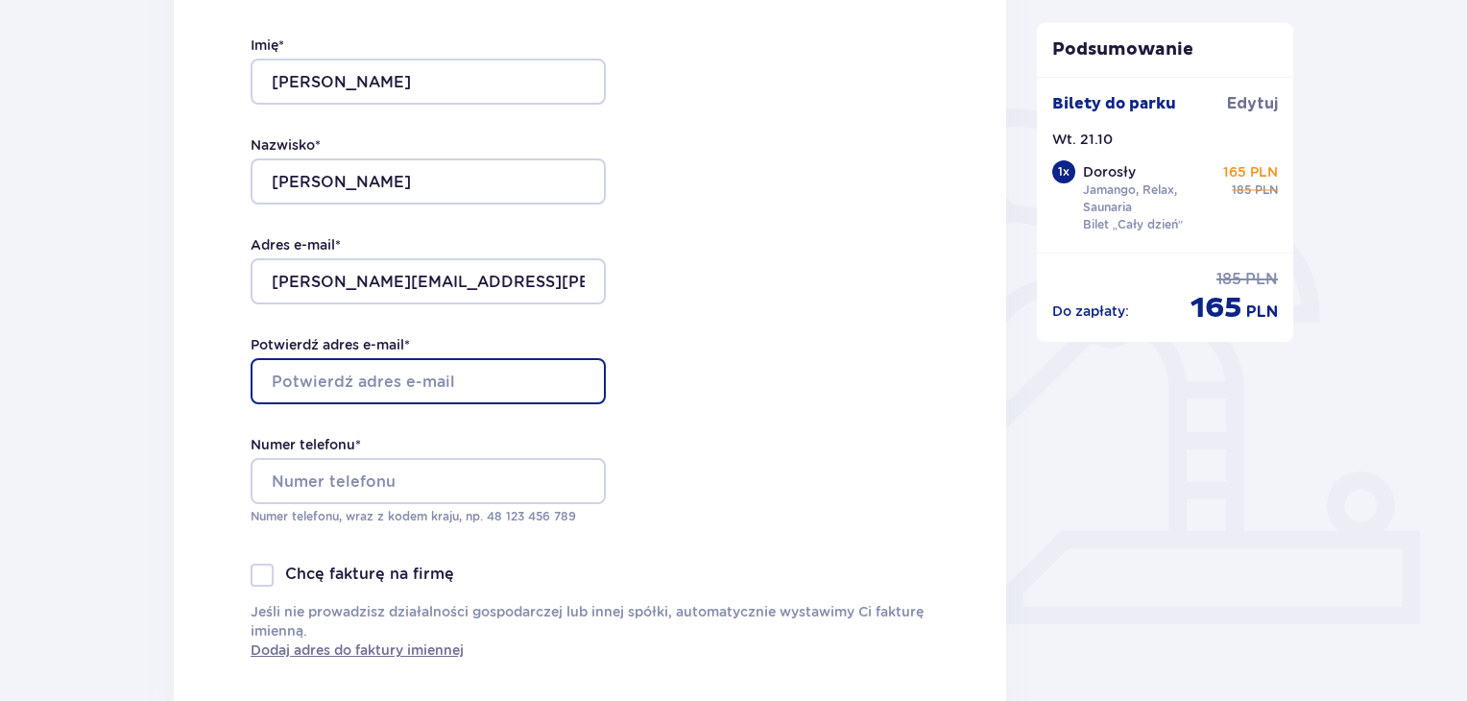
click at [472, 396] on input "Potwierdź adres e-mail *" at bounding box center [428, 381] width 355 height 46
type input "magdalena.niedzielewska@gmail.com"
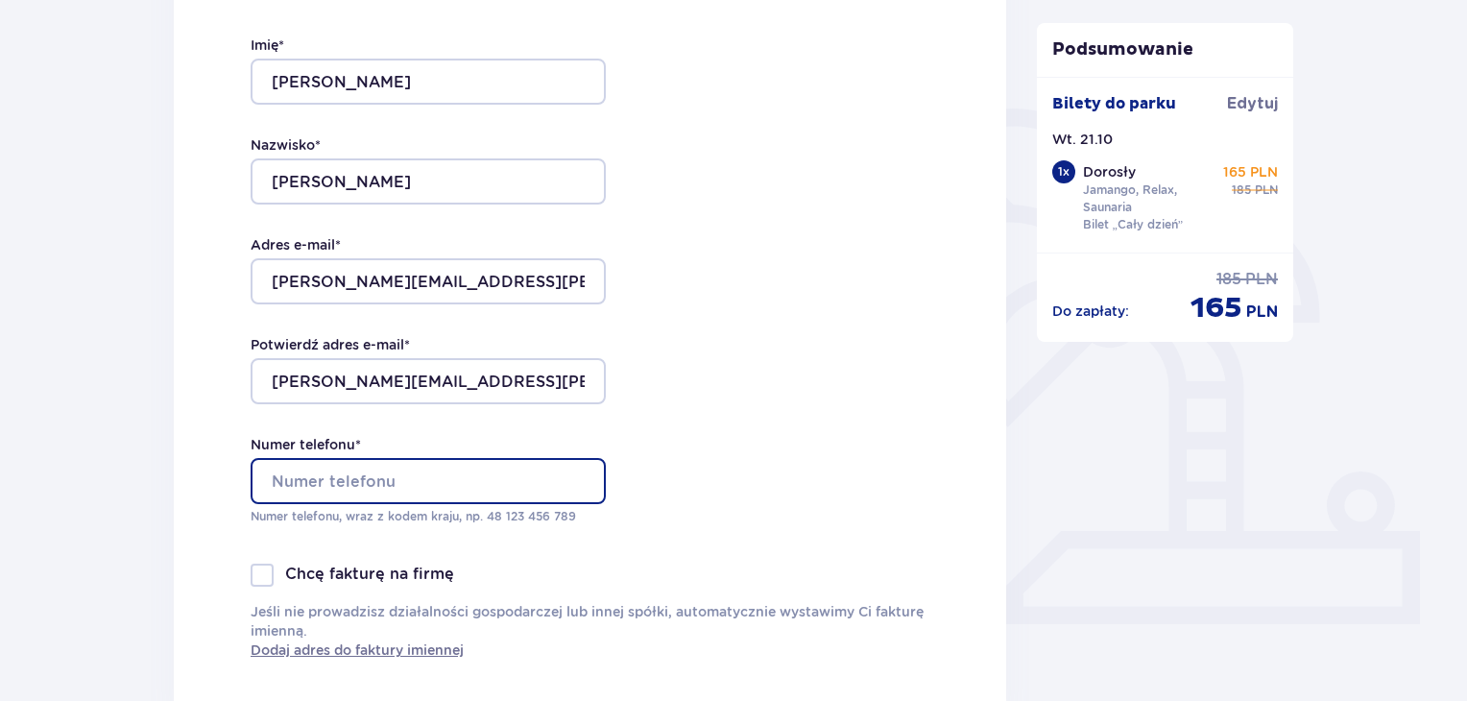
click at [449, 472] on input "Numer telefonu *" at bounding box center [428, 481] width 355 height 46
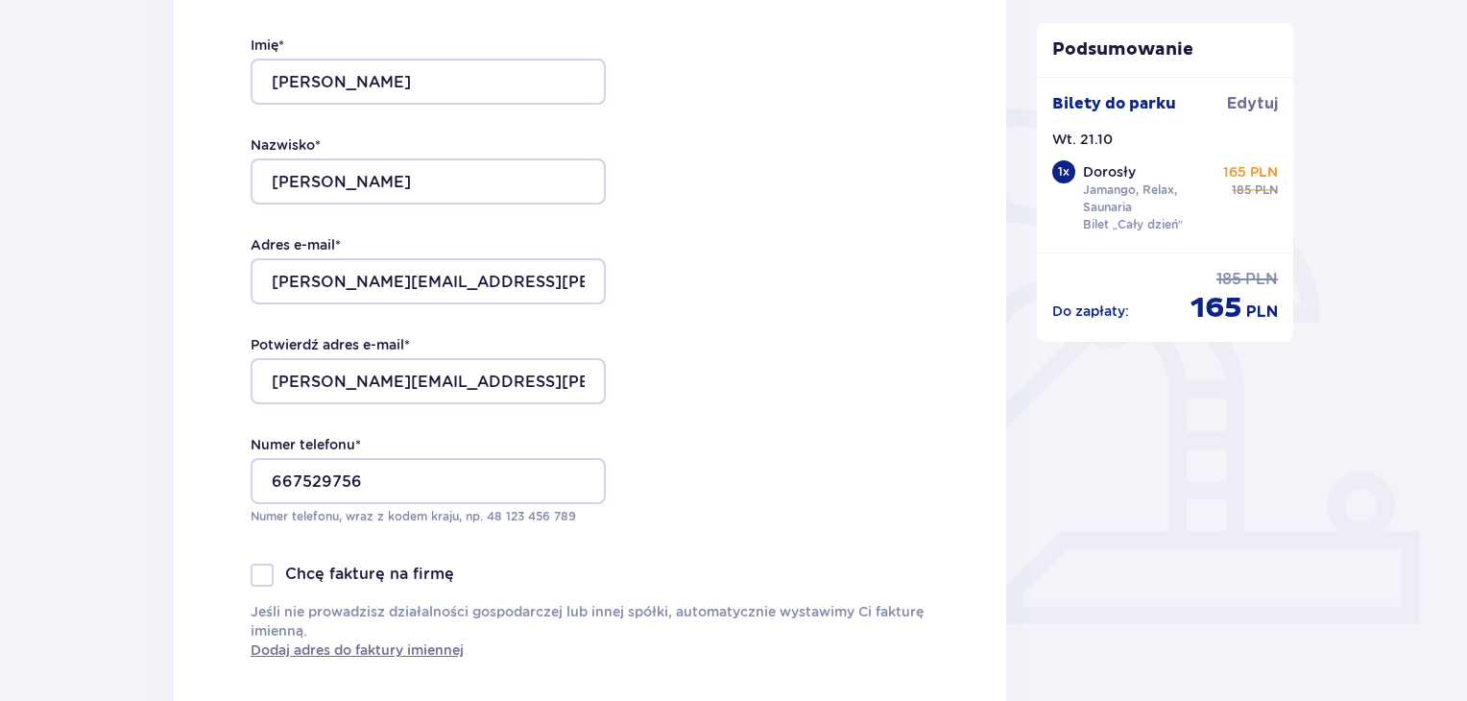
click at [721, 346] on div "Dane kontaktowe Imię * Magdalena Nazwisko * Niedzielewska Adres e-mail * magdal…" at bounding box center [590, 310] width 833 height 807
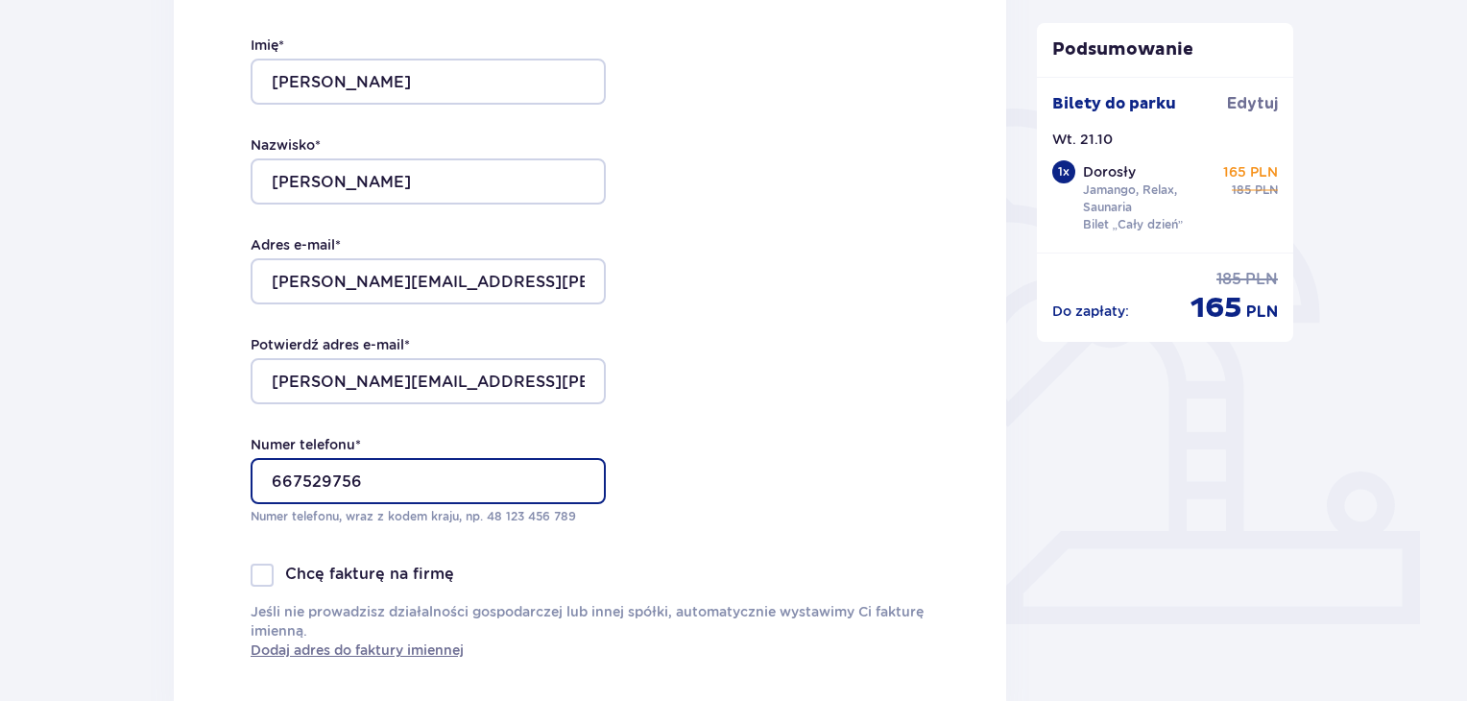
click at [262, 481] on input "667529756" at bounding box center [428, 481] width 355 height 46
type input "48 667 529 756"
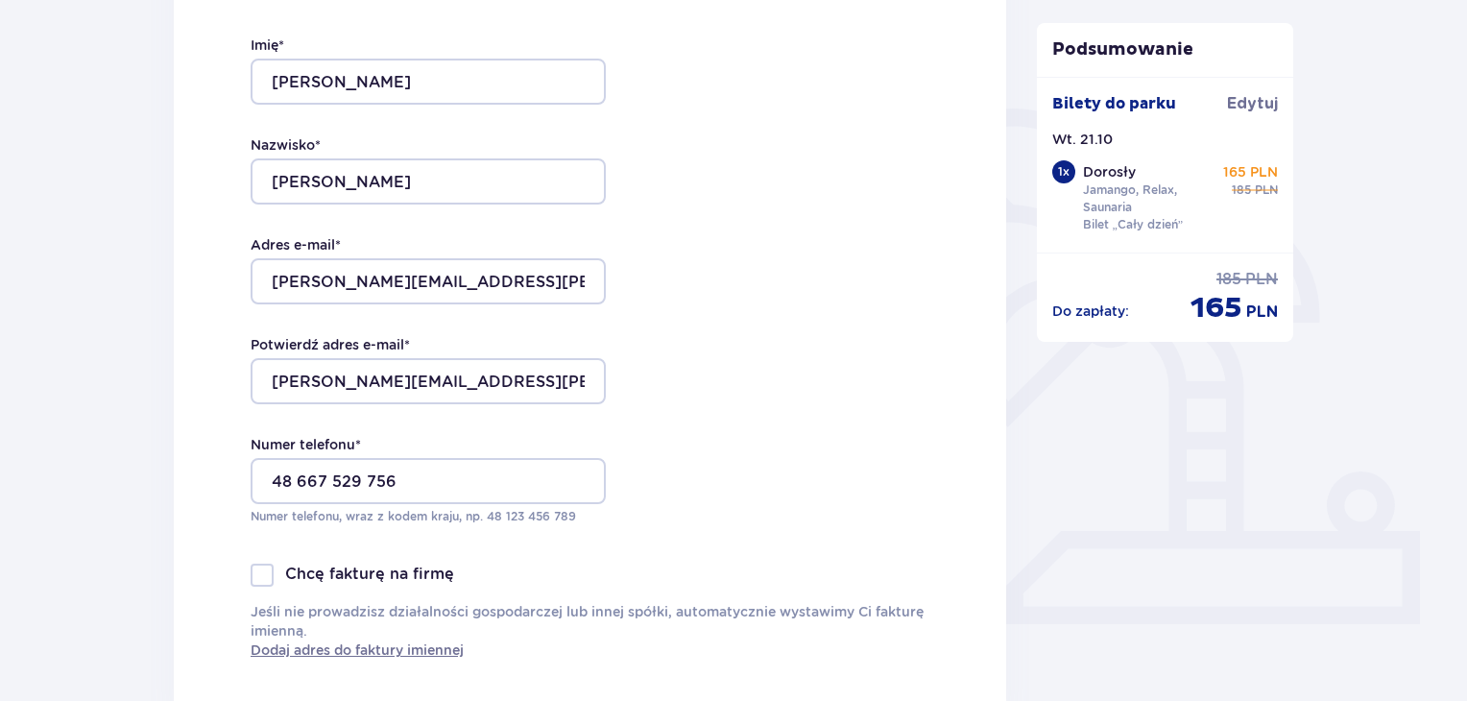
click at [654, 312] on div "Dane kontaktowe Imię * Magdalena Nazwisko * Niedzielewska Adres e-mail * magdal…" at bounding box center [590, 310] width 833 height 807
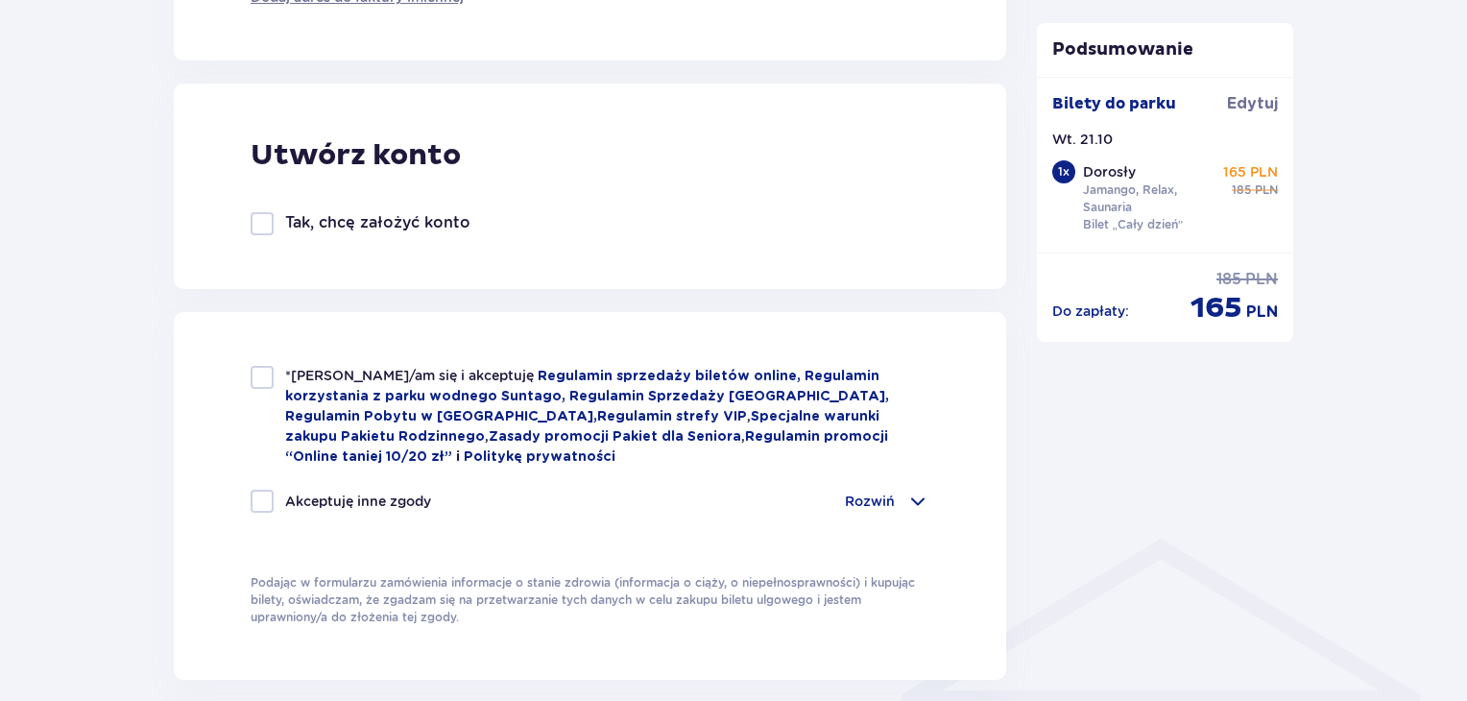
scroll to position [1059, 0]
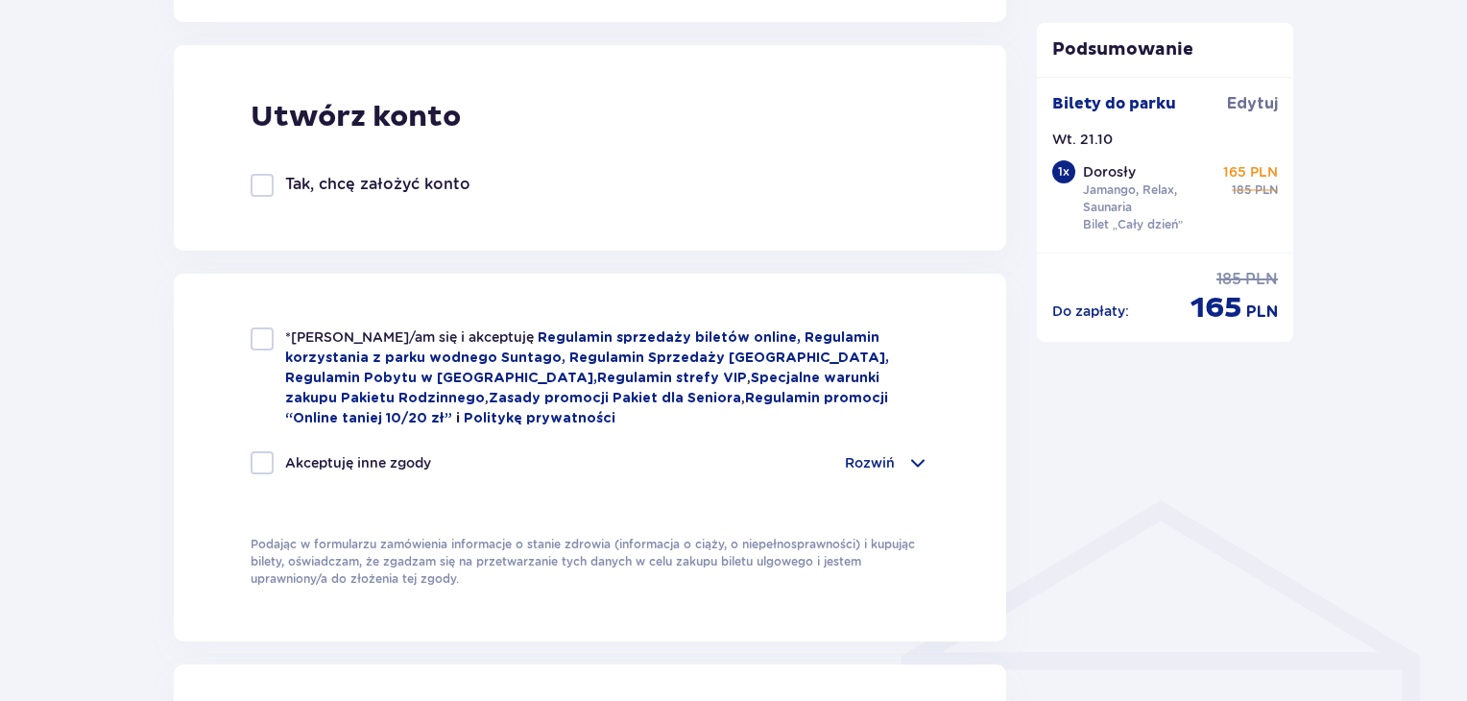
click at [260, 339] on div at bounding box center [262, 338] width 23 height 23
checkbox input "true"
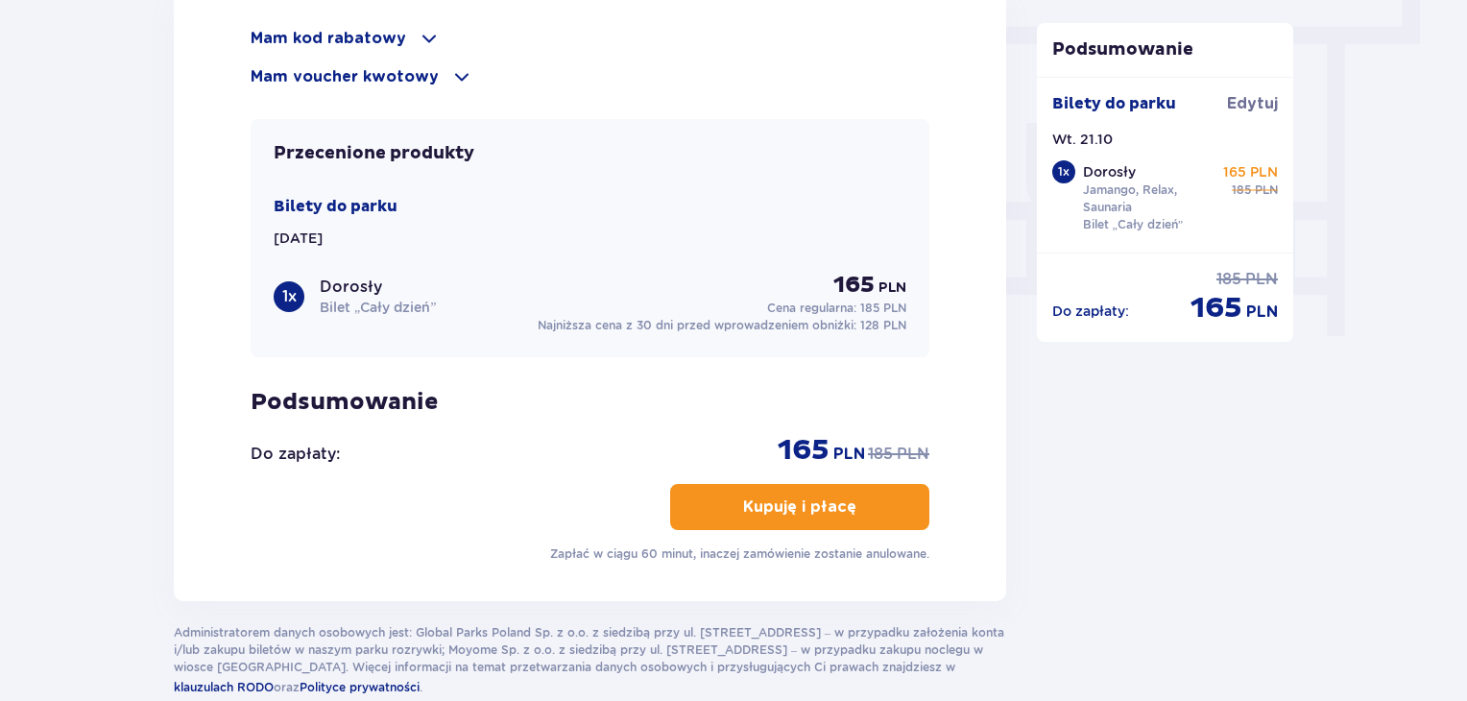
scroll to position [1751, 0]
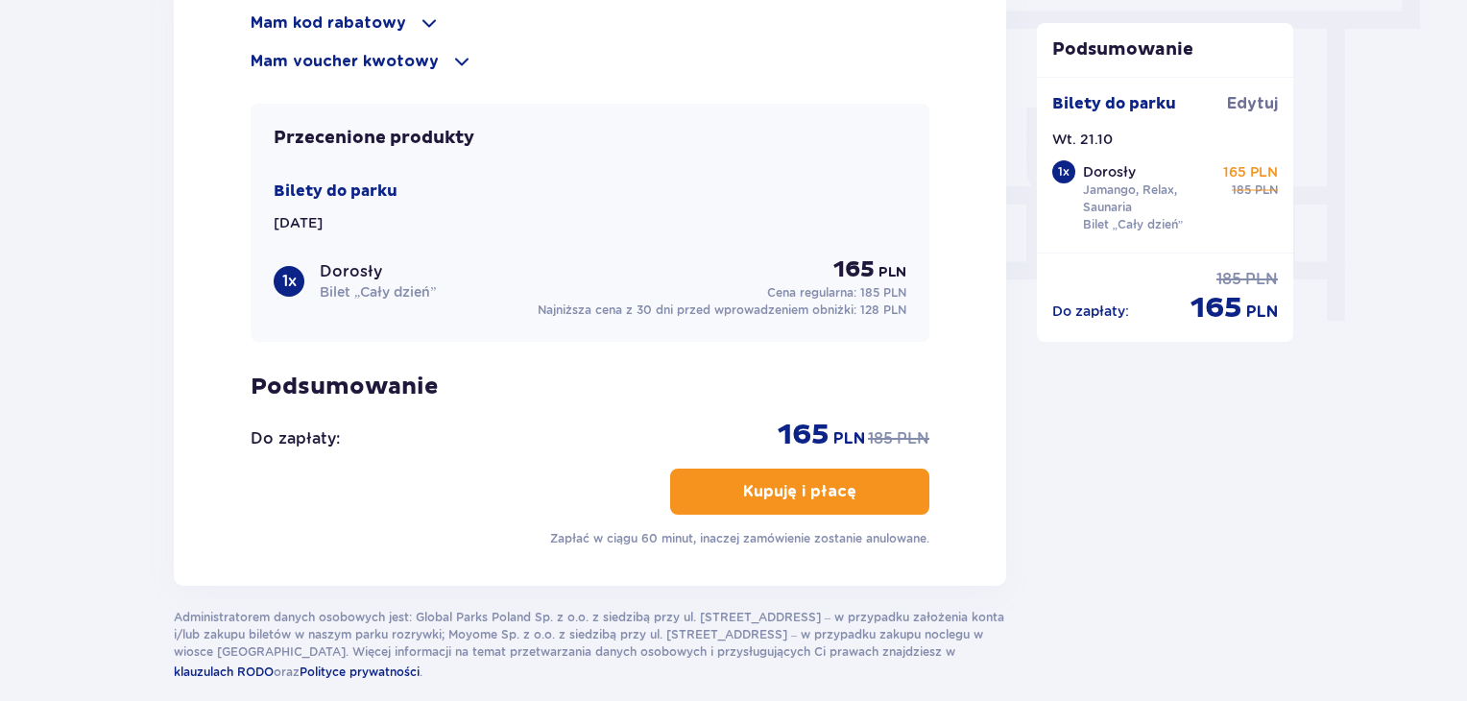
click at [810, 493] on p "Kupuję i płacę" at bounding box center [799, 491] width 113 height 21
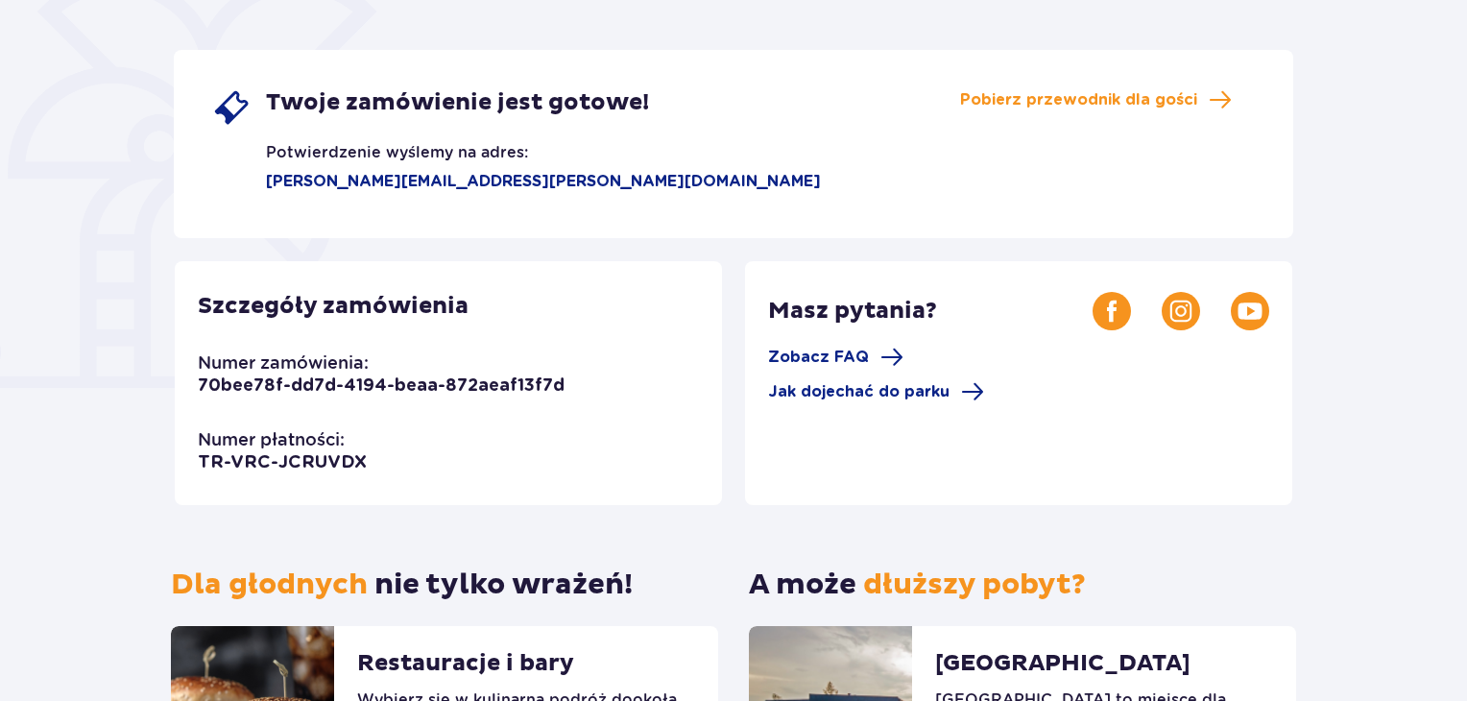
scroll to position [317, 0]
